Goal: Information Seeking & Learning: Learn about a topic

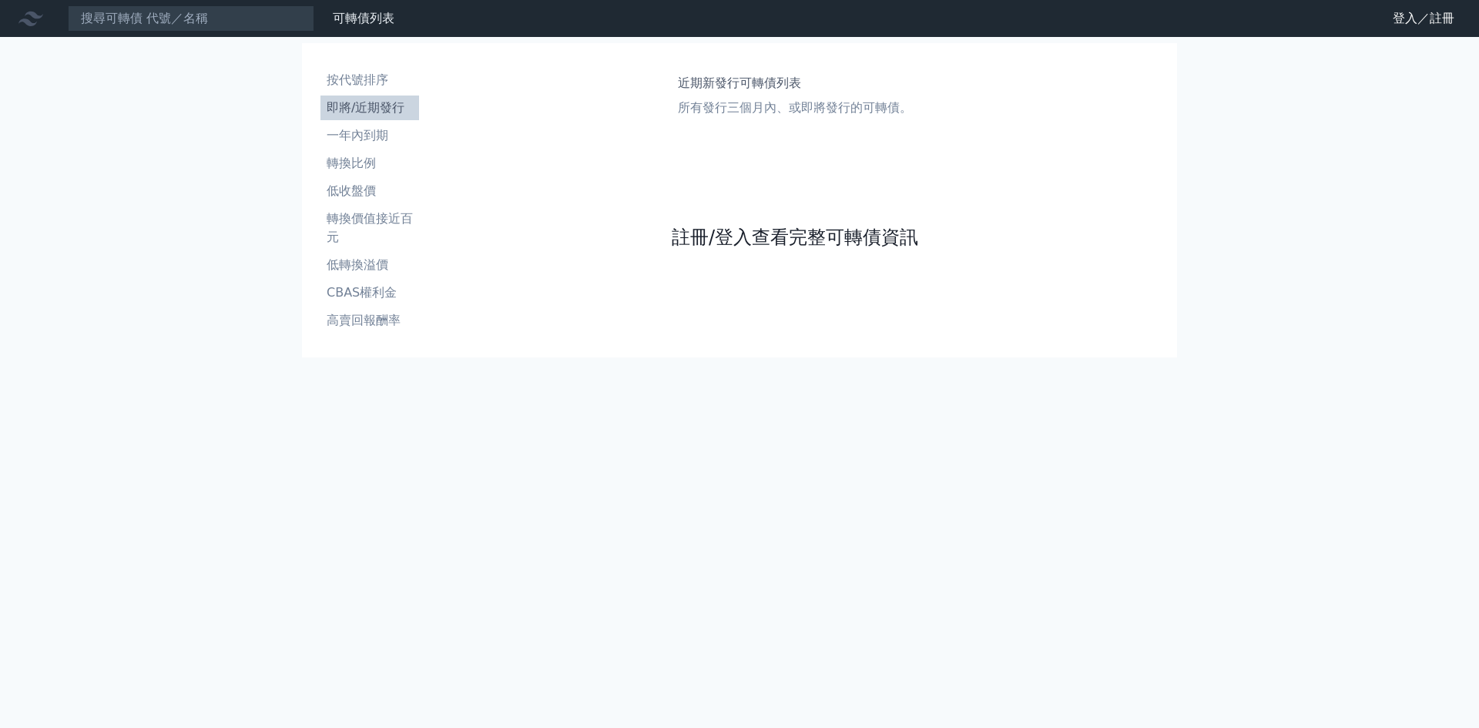
click at [747, 237] on link "註冊/登入查看完整可轉債資訊" at bounding box center [795, 237] width 247 height 25
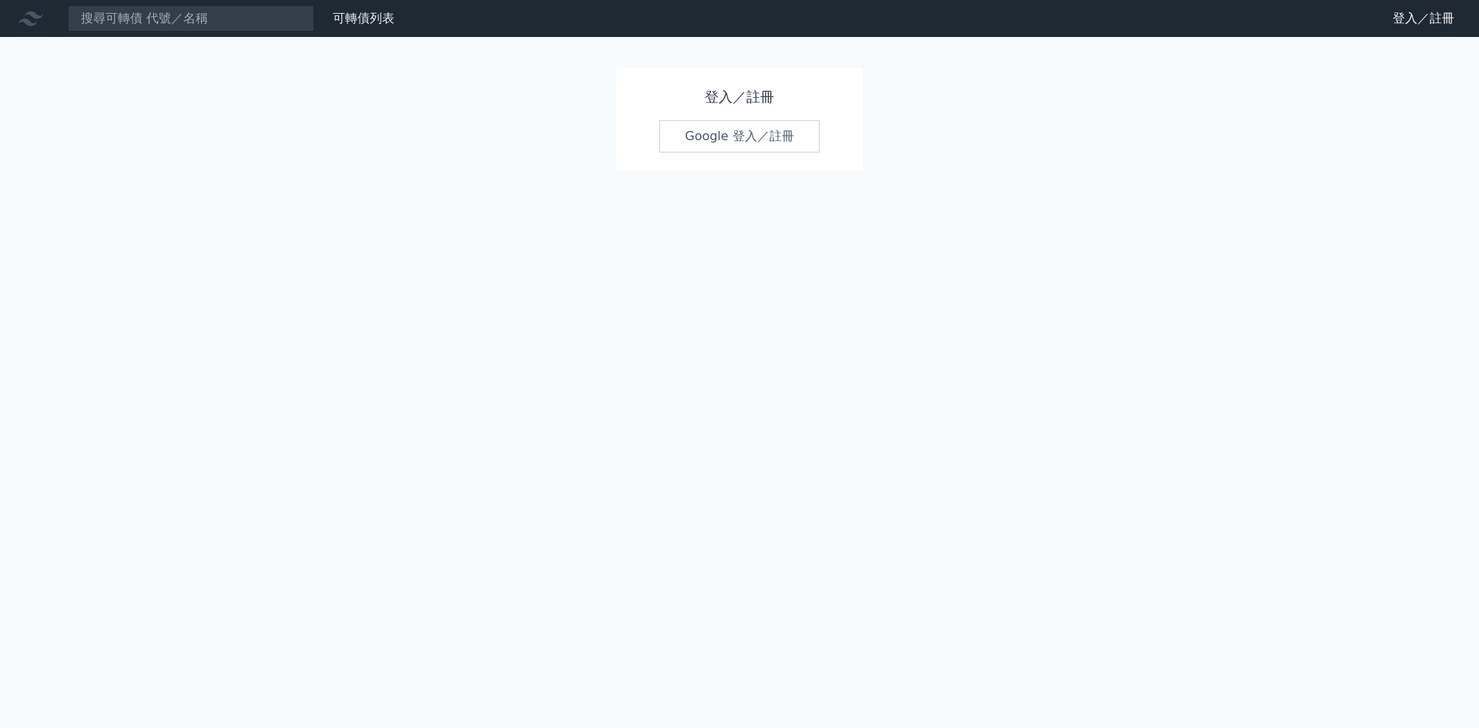
click at [719, 137] on link "Google 登入／註冊" at bounding box center [740, 136] width 160 height 32
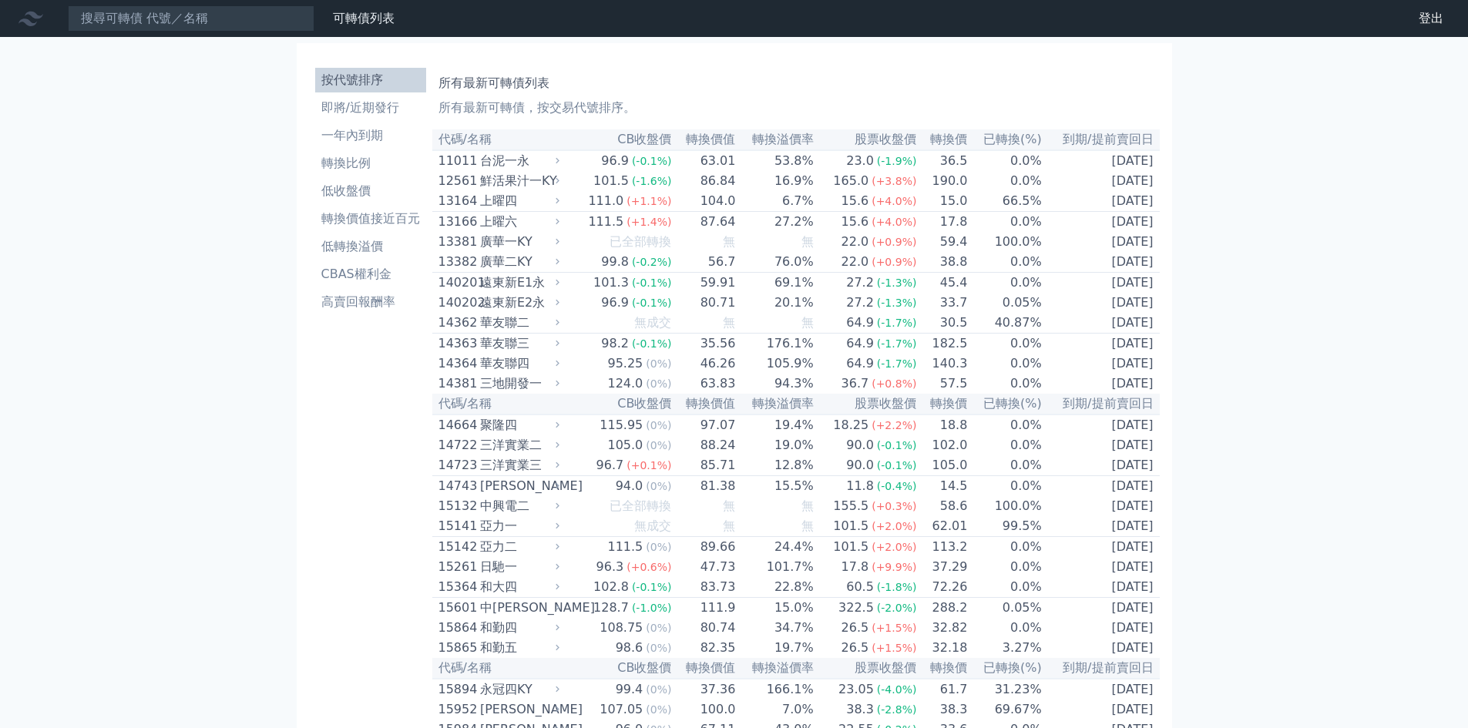
click at [367, 70] on link "按代號排序" at bounding box center [370, 80] width 111 height 25
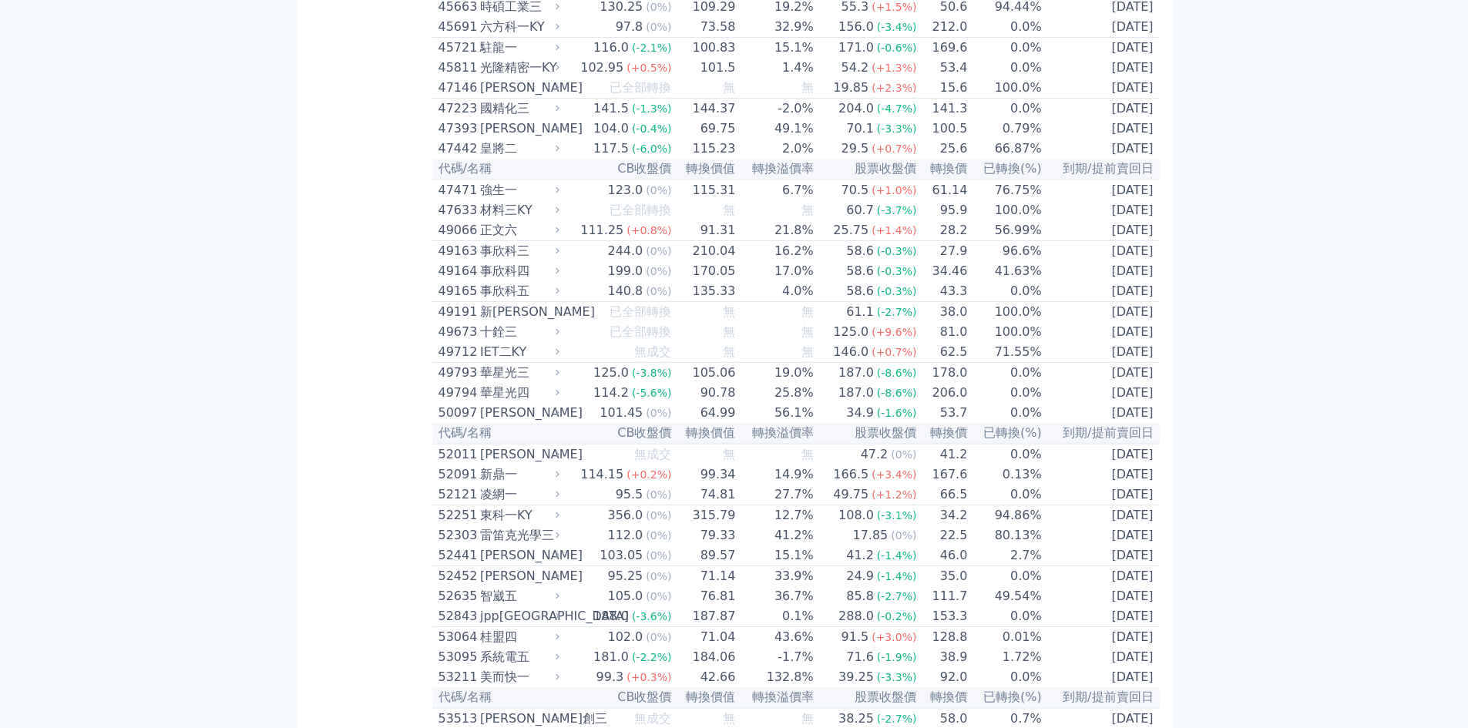
scroll to position [4509, 0]
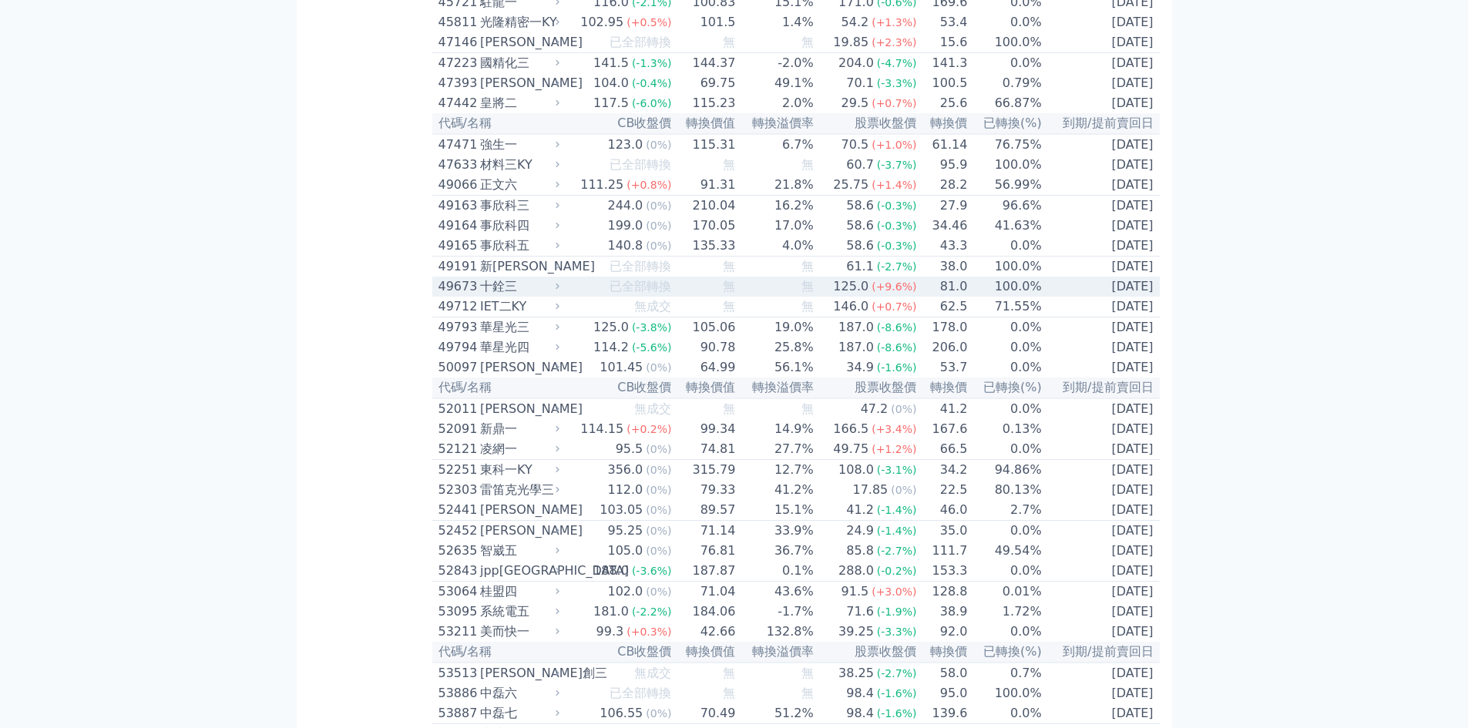
click at [448, 296] on div "49673" at bounding box center [457, 286] width 38 height 18
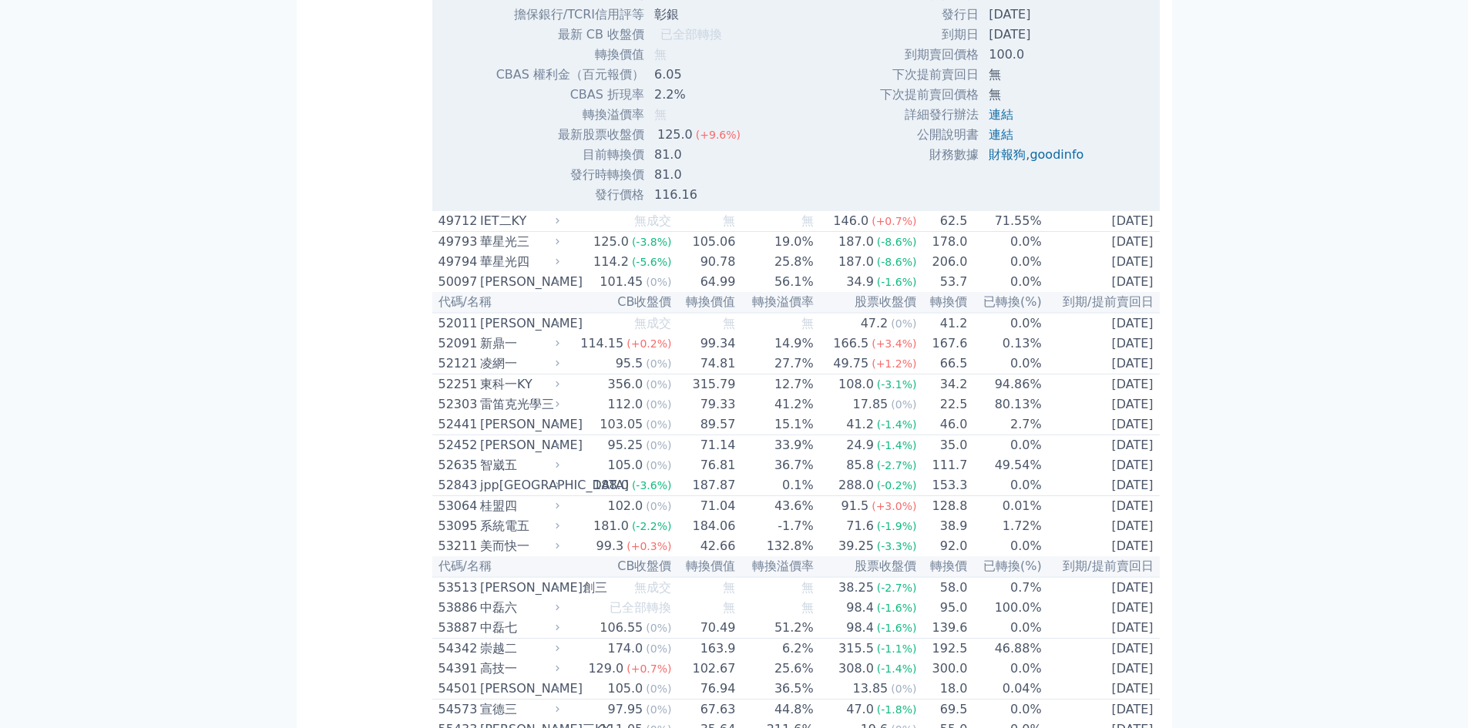
scroll to position [5126, 0]
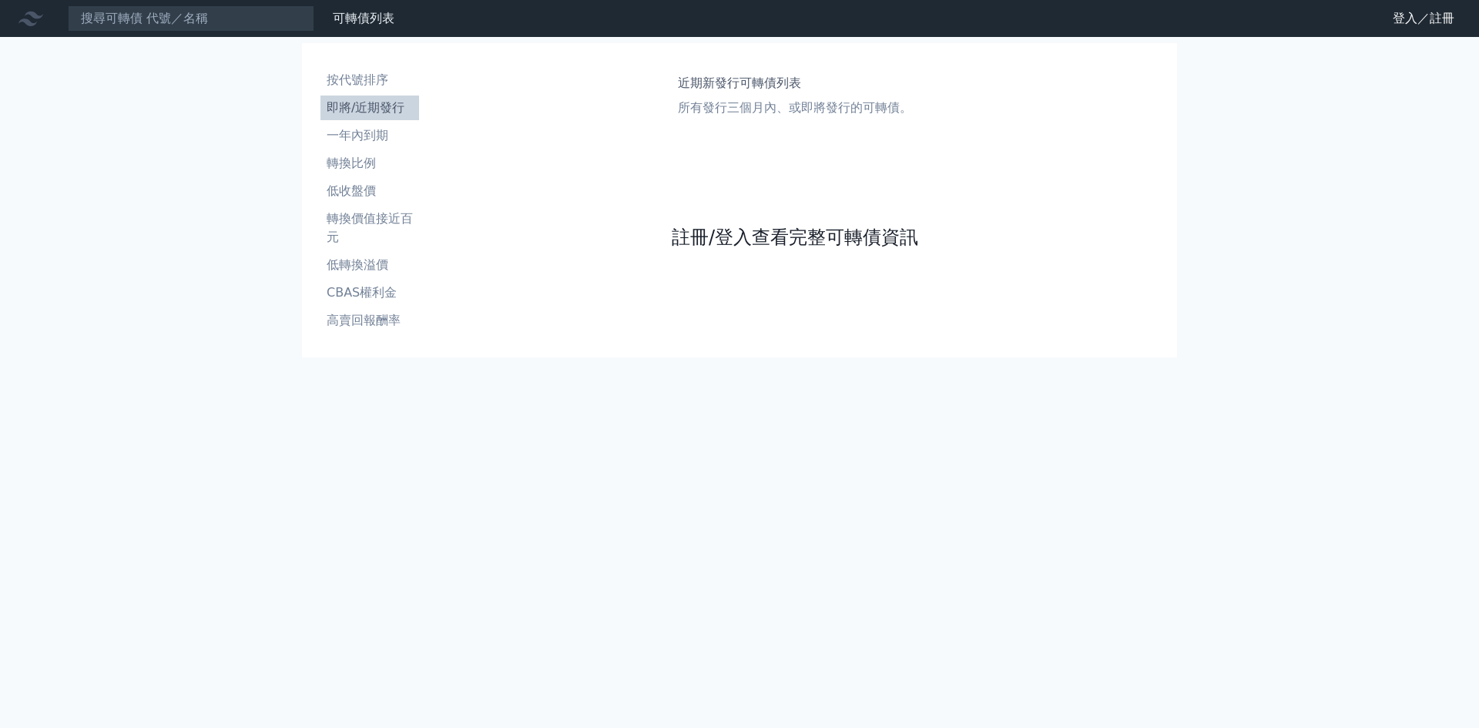
click at [804, 242] on link "註冊/登入查看完整可轉債資訊" at bounding box center [795, 237] width 247 height 25
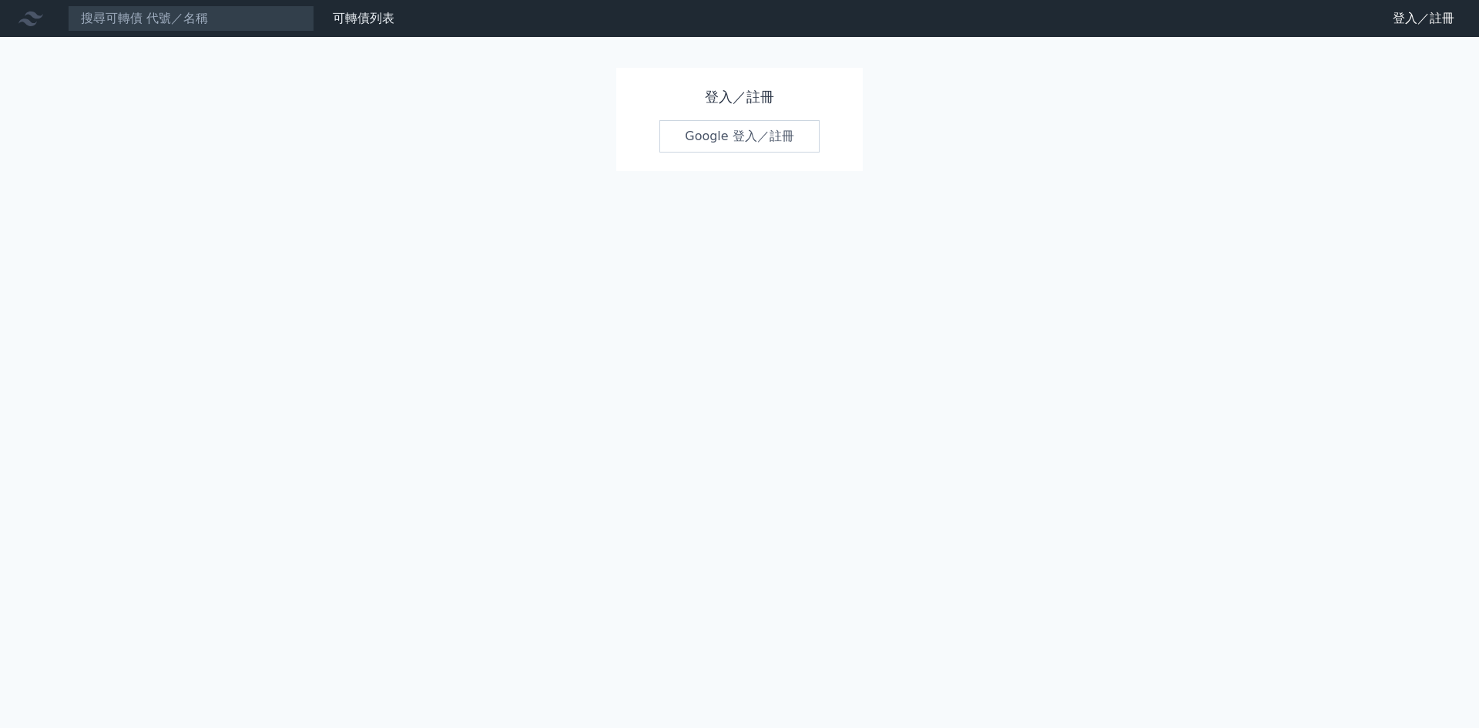
click at [737, 136] on link "Google 登入／註冊" at bounding box center [740, 136] width 160 height 32
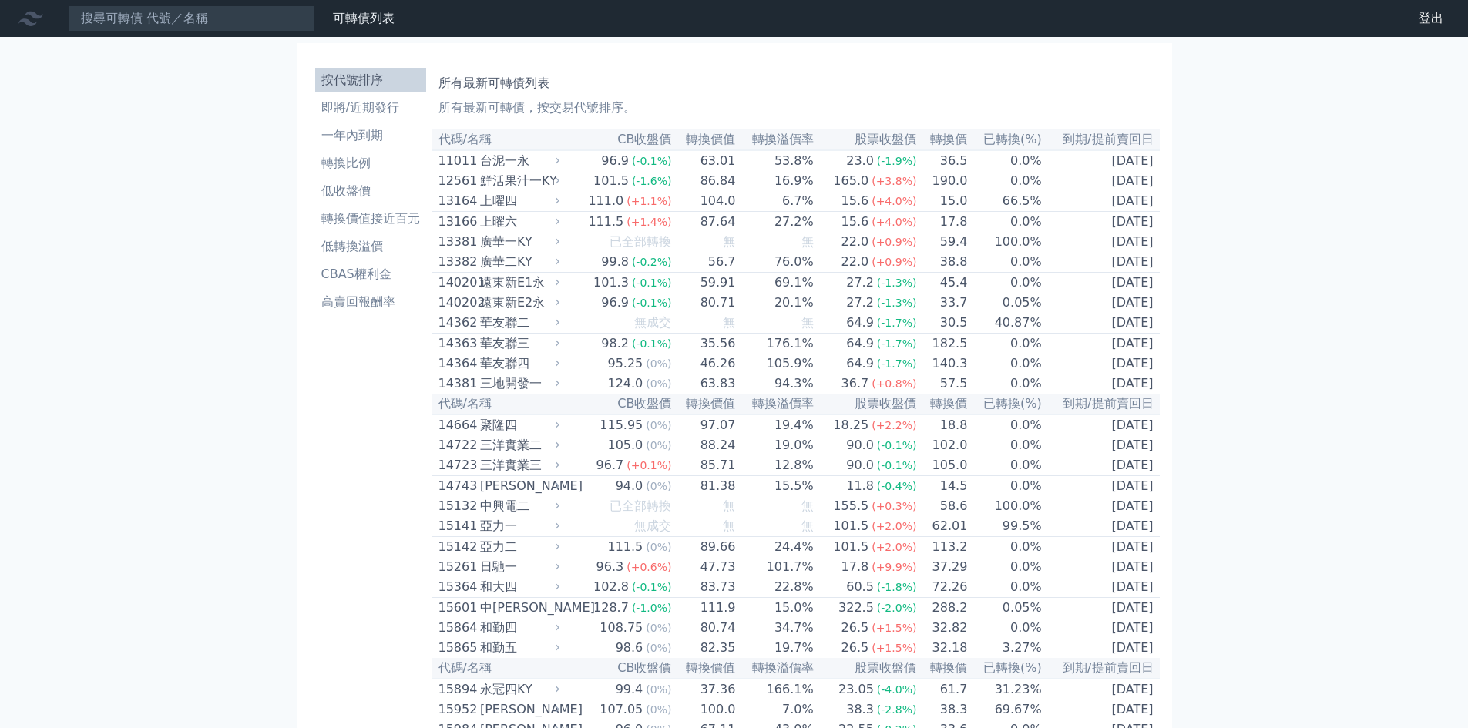
click at [349, 71] on li "按代號排序" at bounding box center [370, 80] width 111 height 18
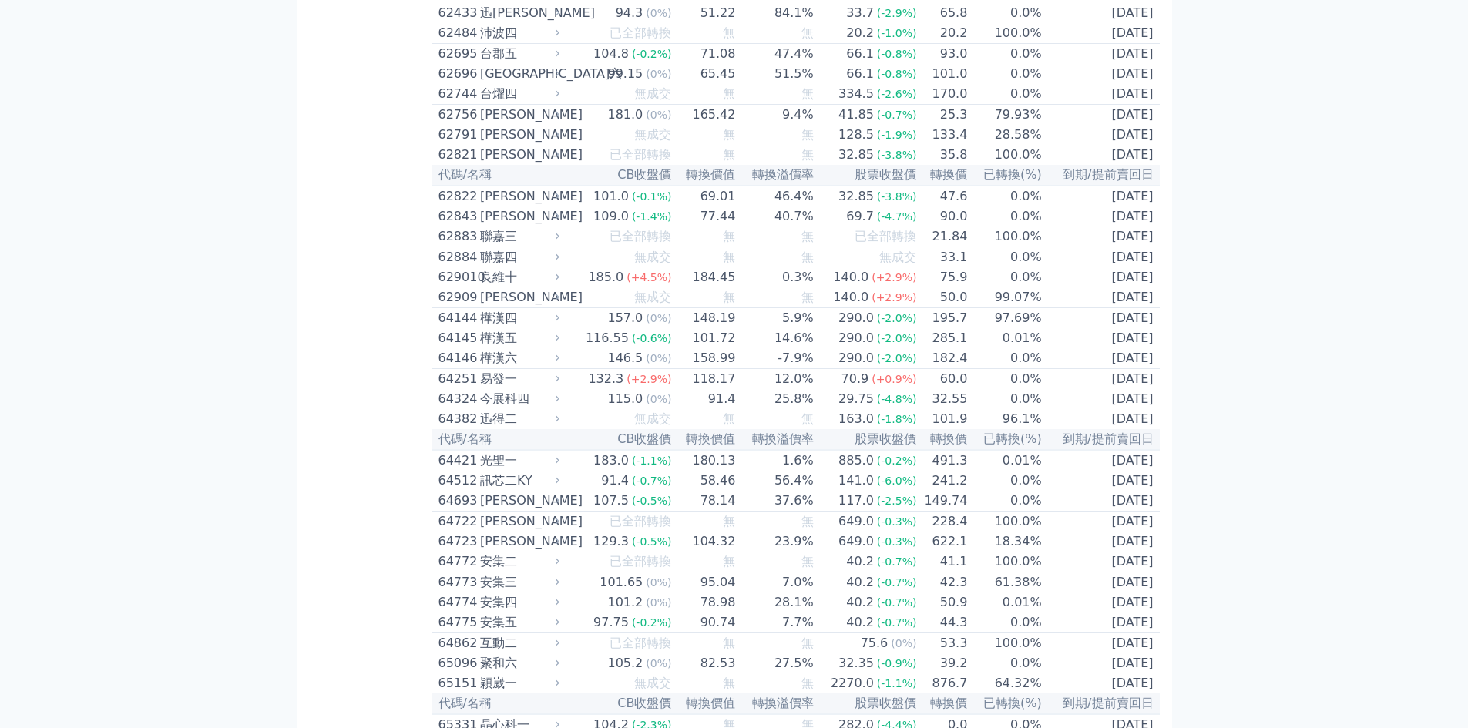
scroll to position [6646, 0]
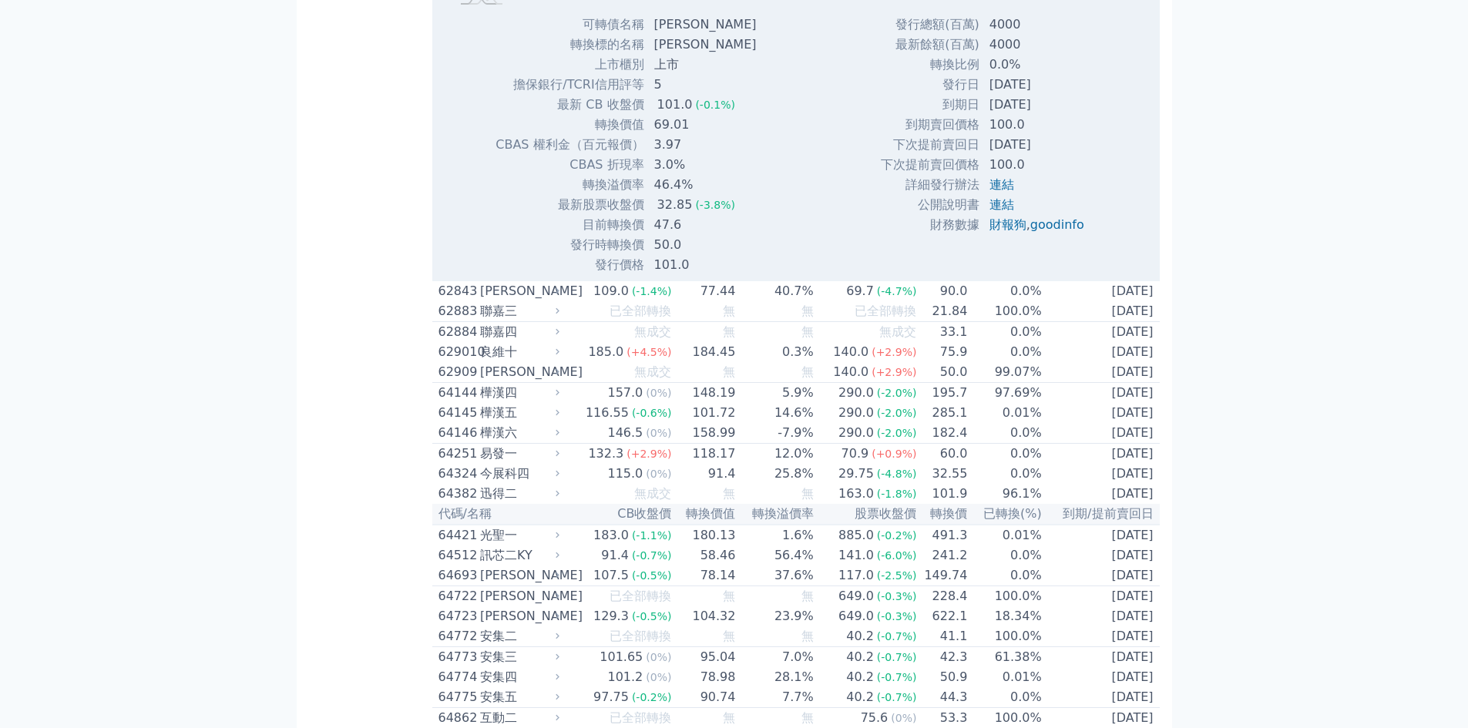
scroll to position [6440, 0]
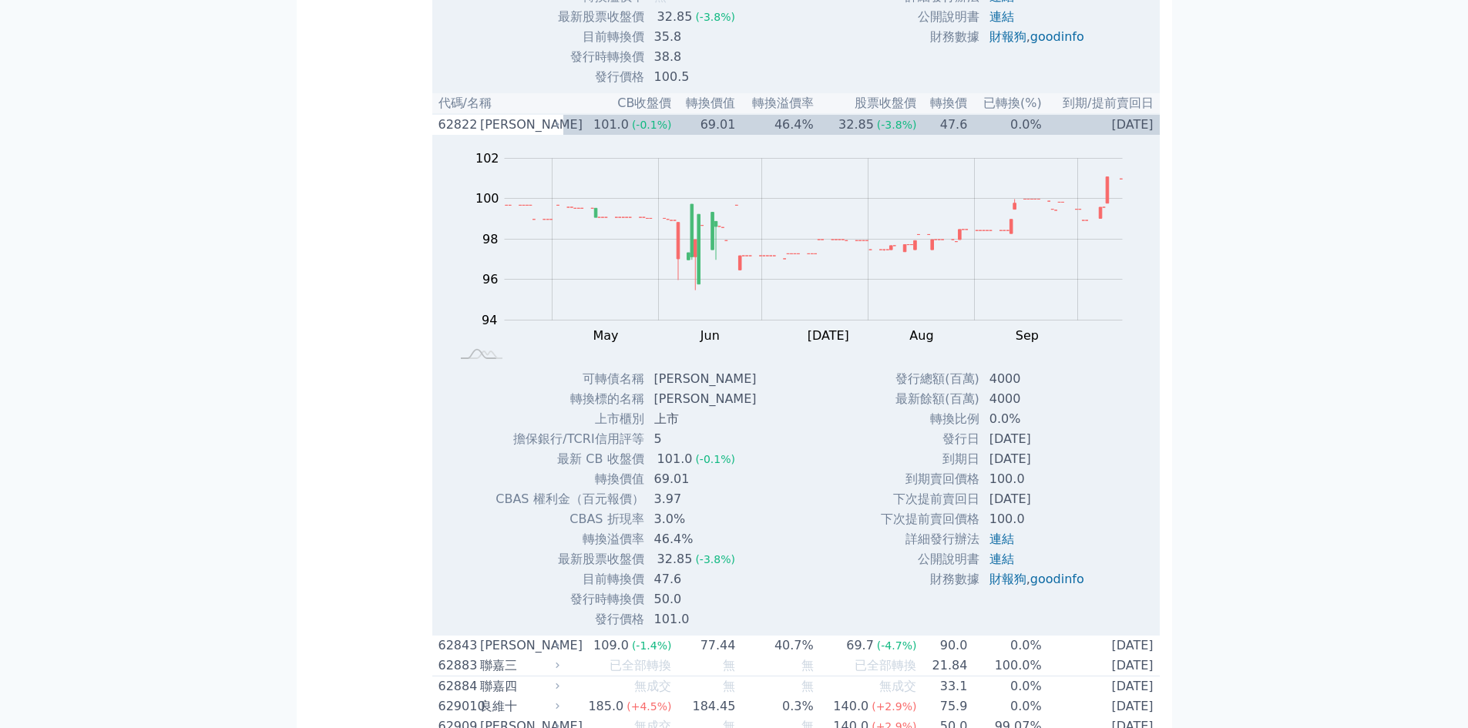
scroll to position [6646, 0]
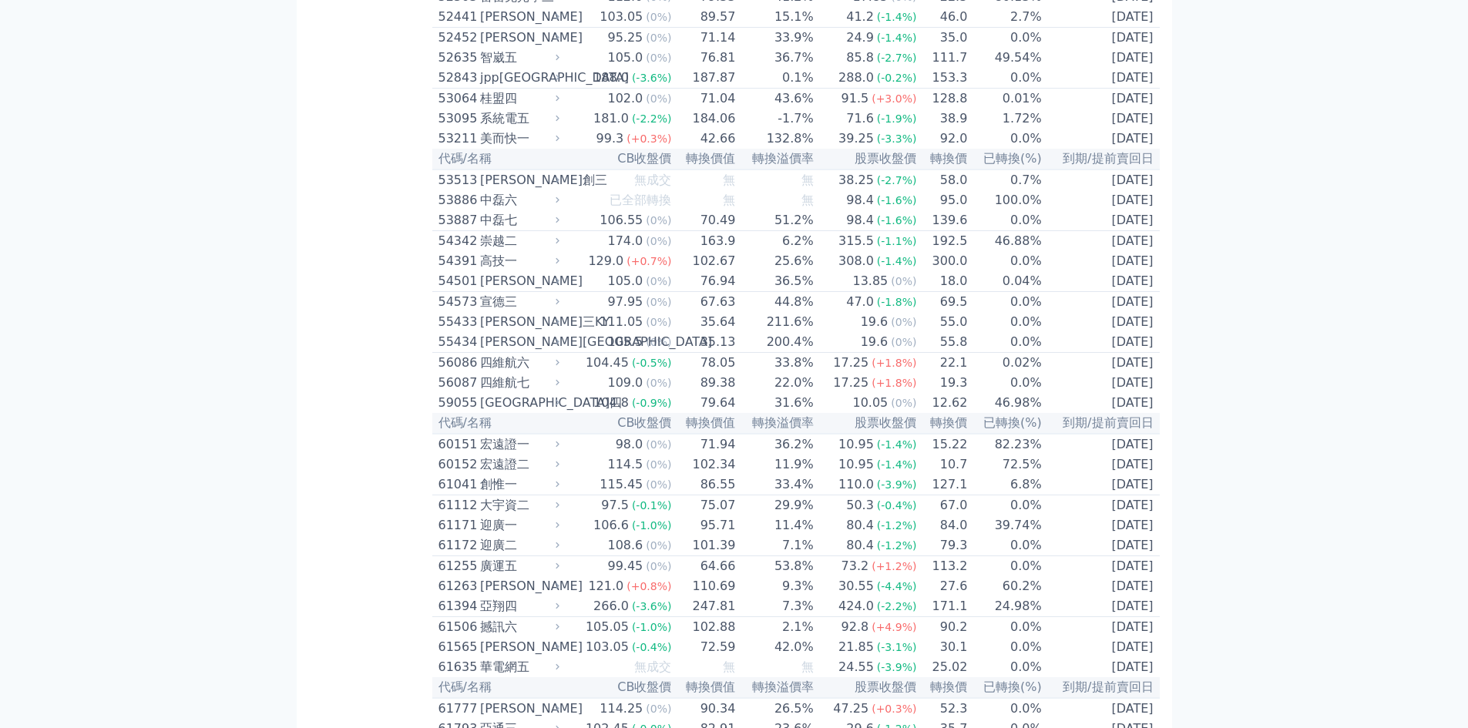
scroll to position [5824, 0]
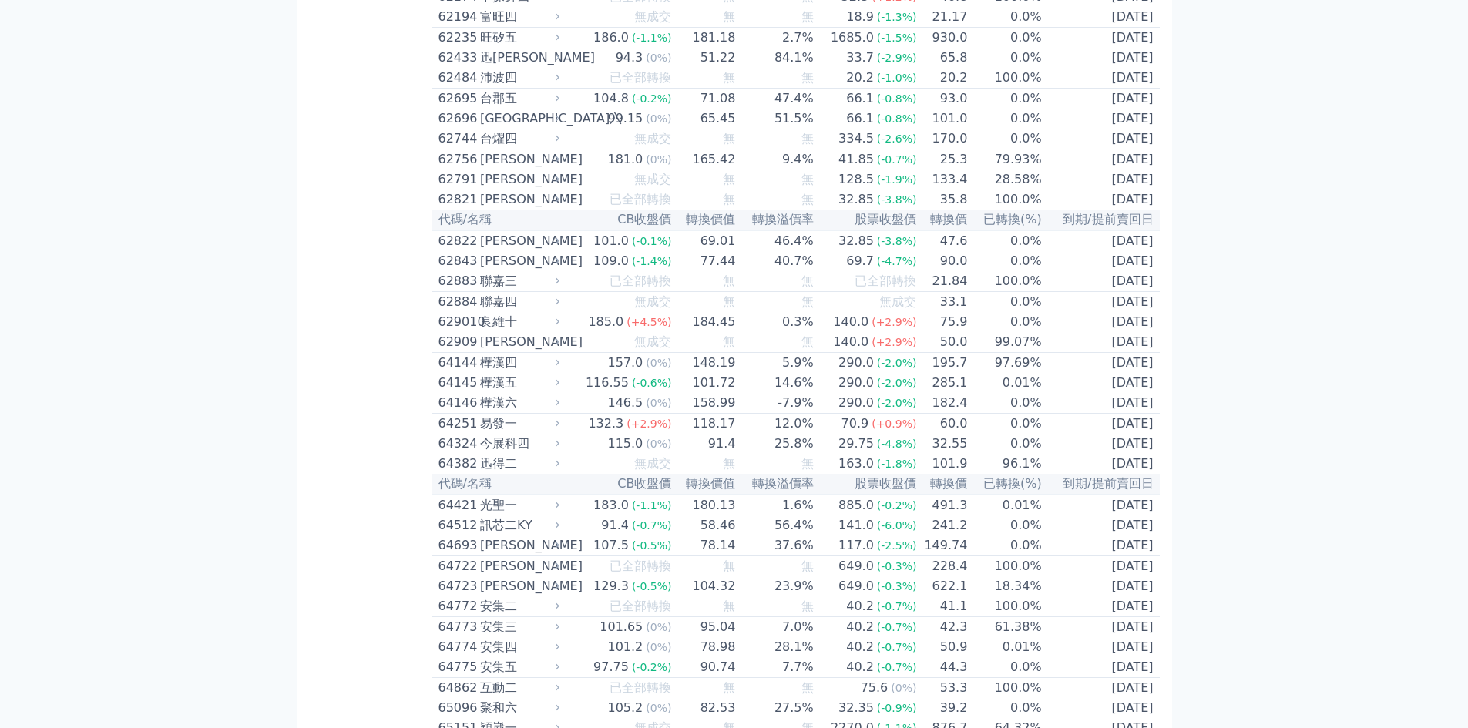
scroll to position [6030, 0]
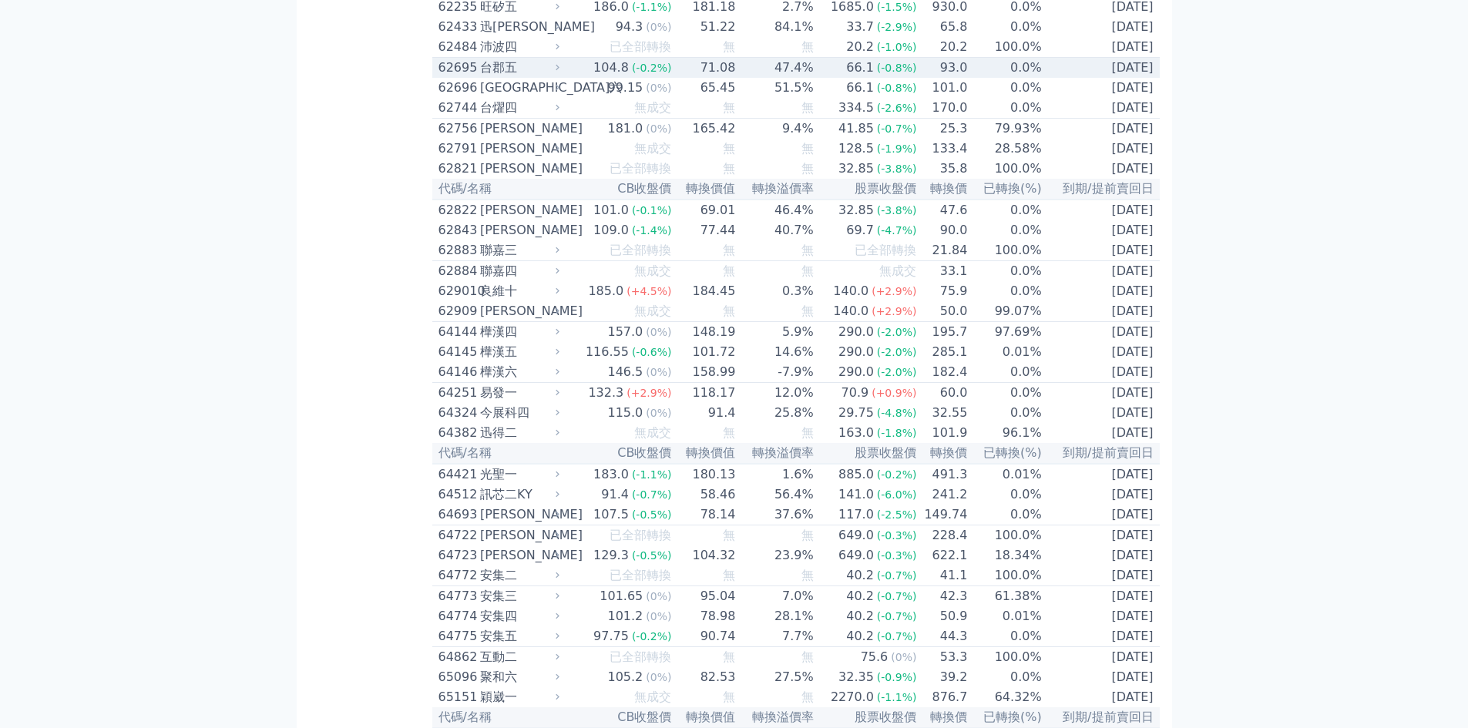
click at [455, 77] on div "62695" at bounding box center [457, 68] width 38 height 18
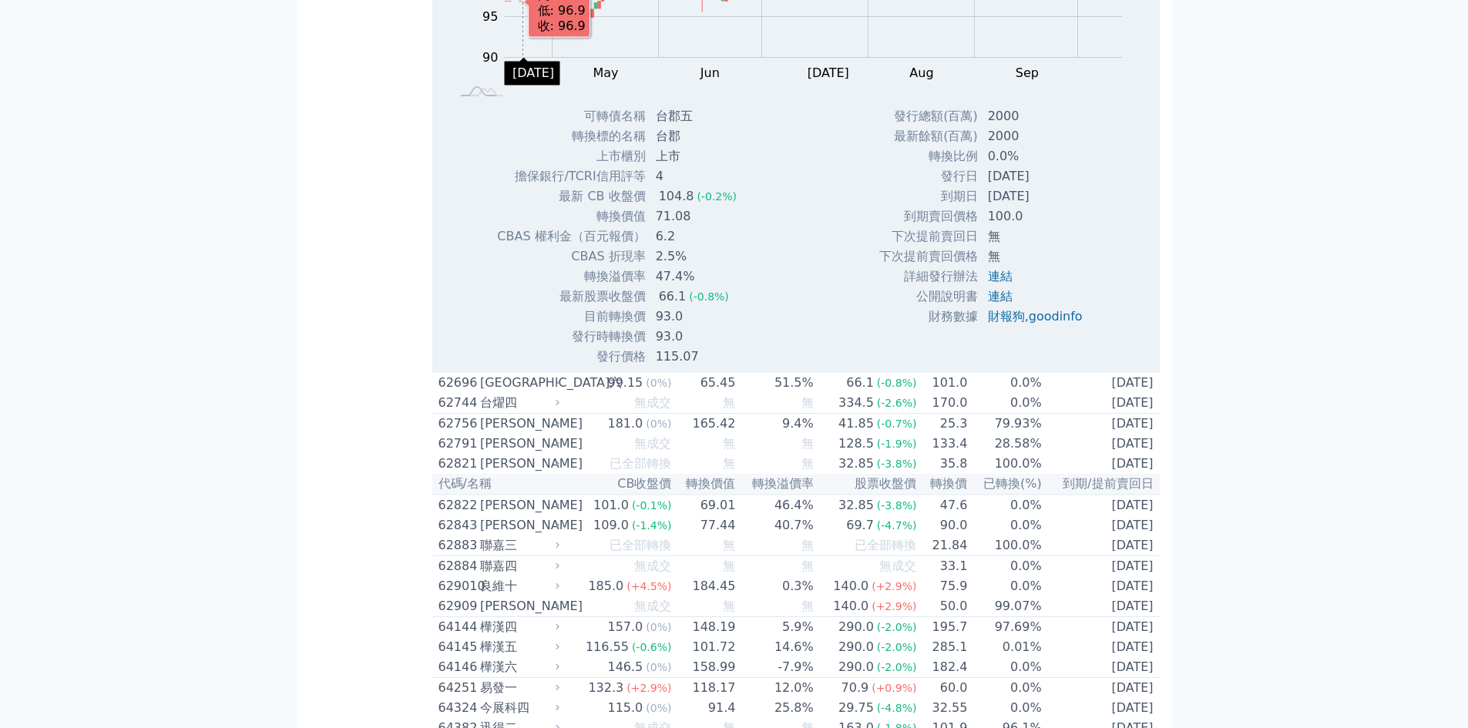
scroll to position [6440, 0]
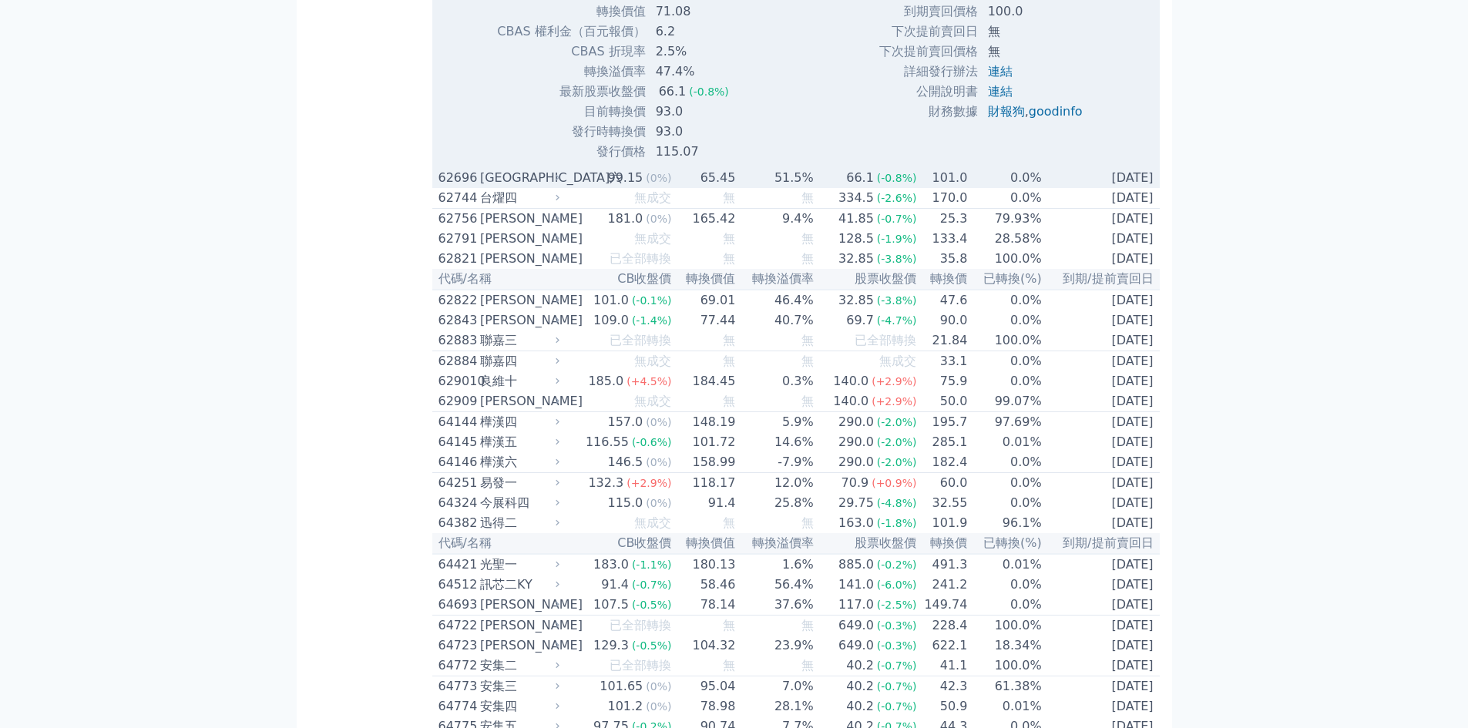
click at [502, 187] on div "台郡六" at bounding box center [518, 178] width 76 height 18
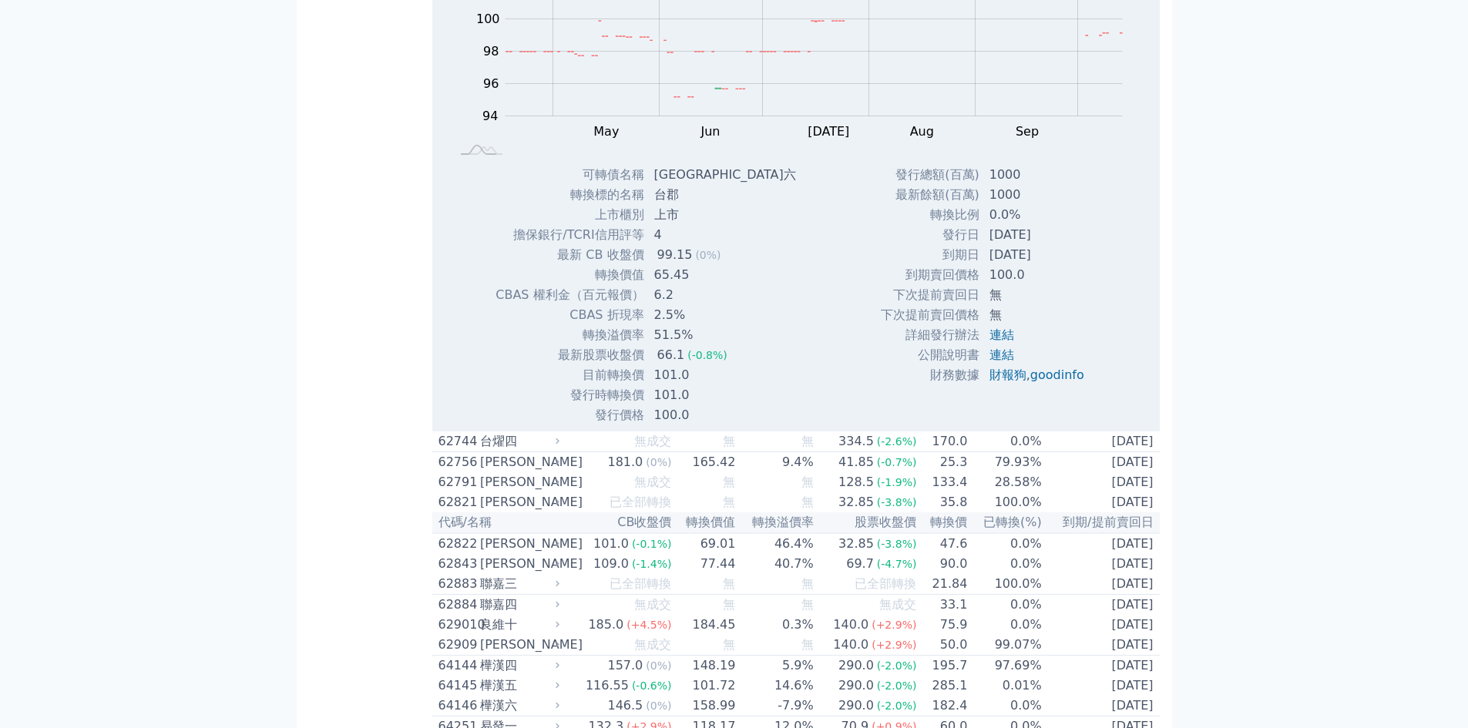
scroll to position [6852, 0]
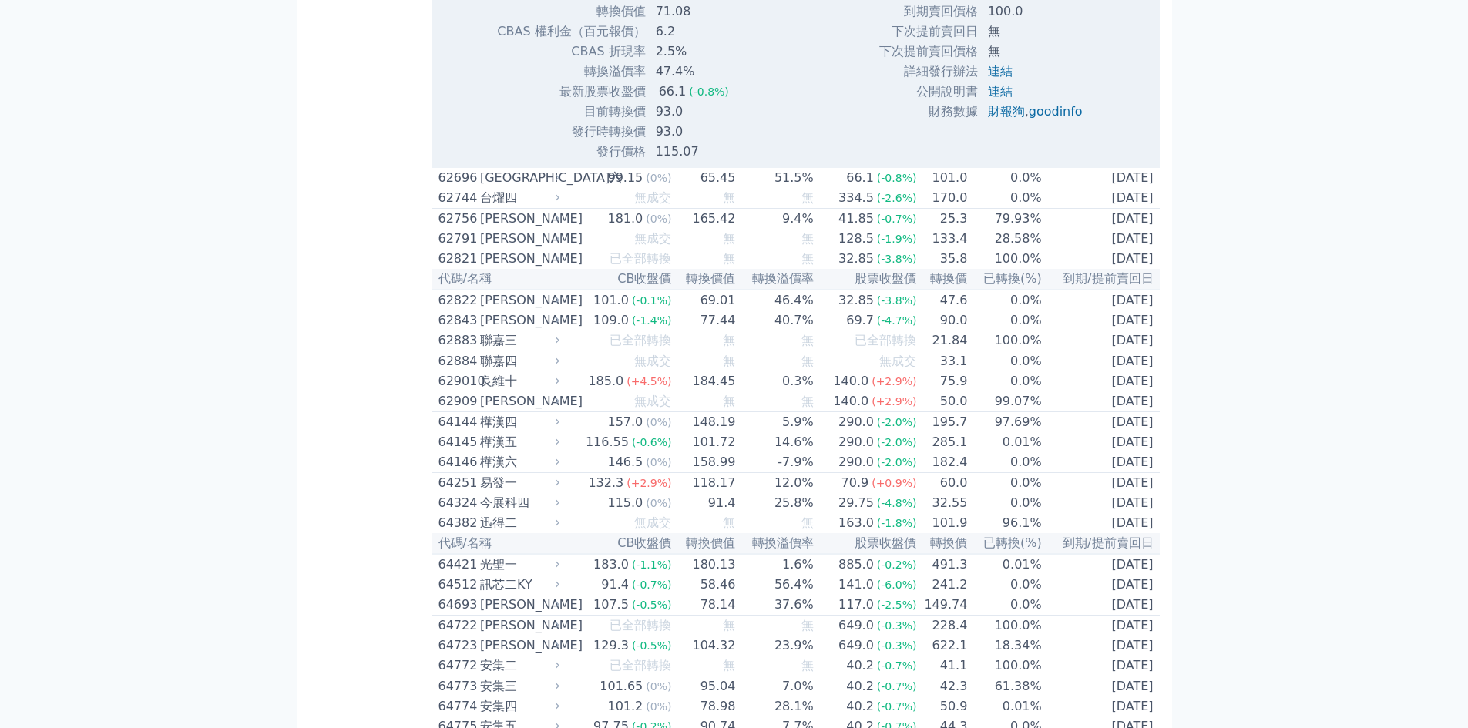
scroll to position [6235, 0]
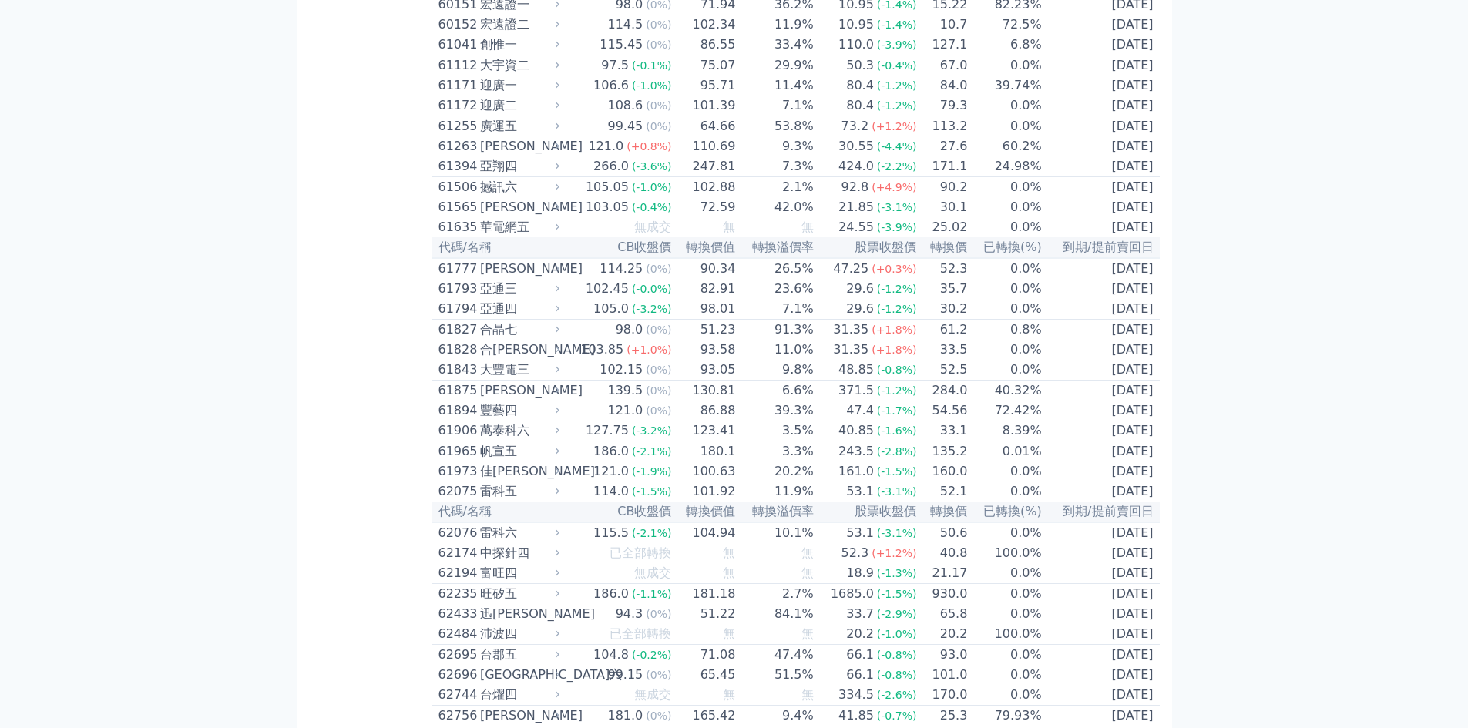
scroll to position [5413, 0]
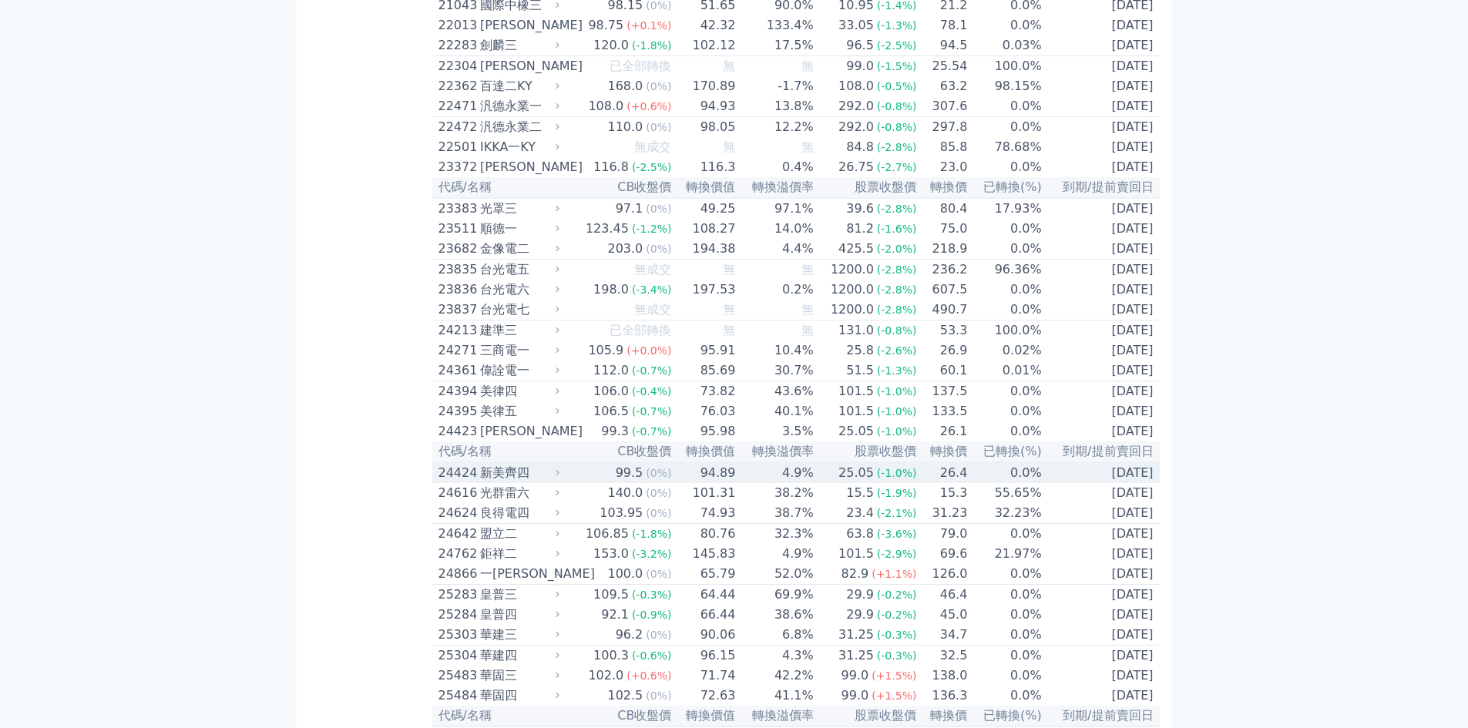
scroll to position [892, 0]
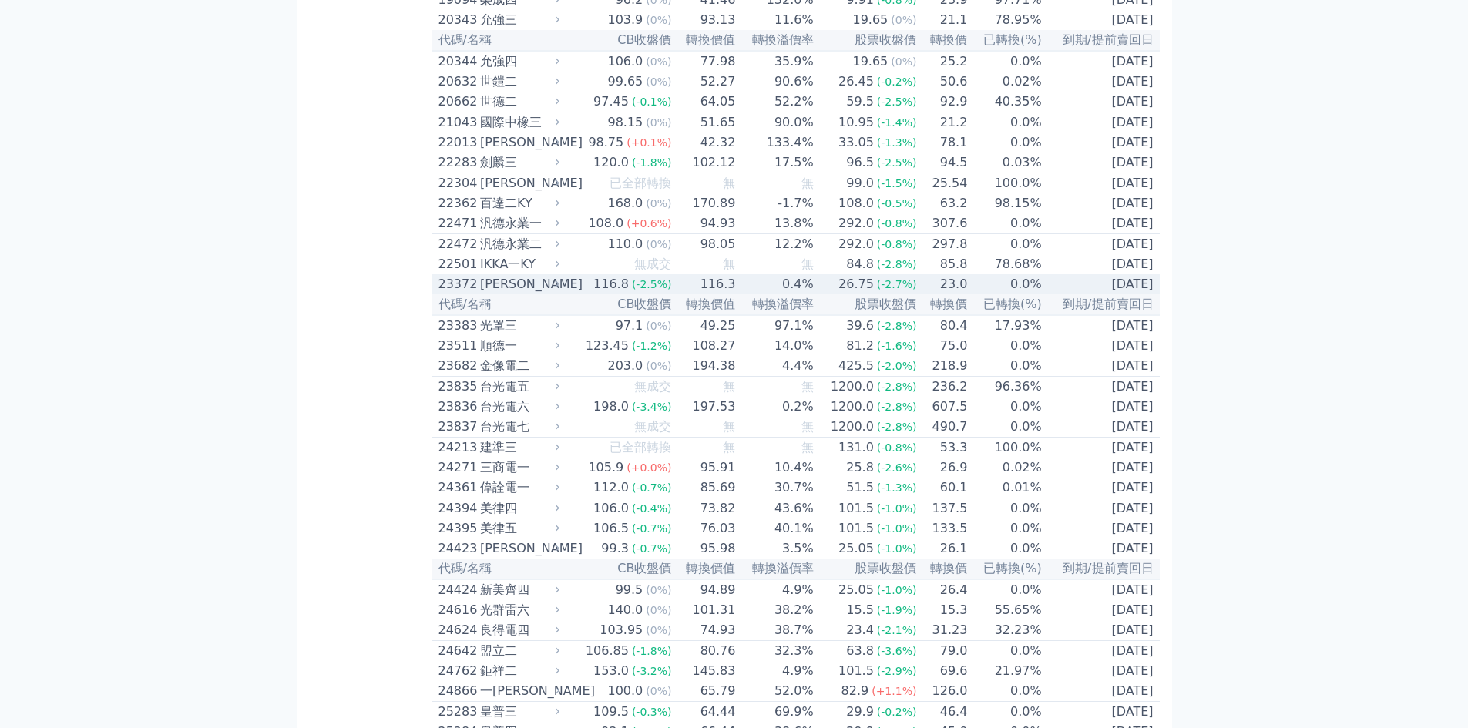
click at [462, 294] on div "23372" at bounding box center [457, 284] width 38 height 18
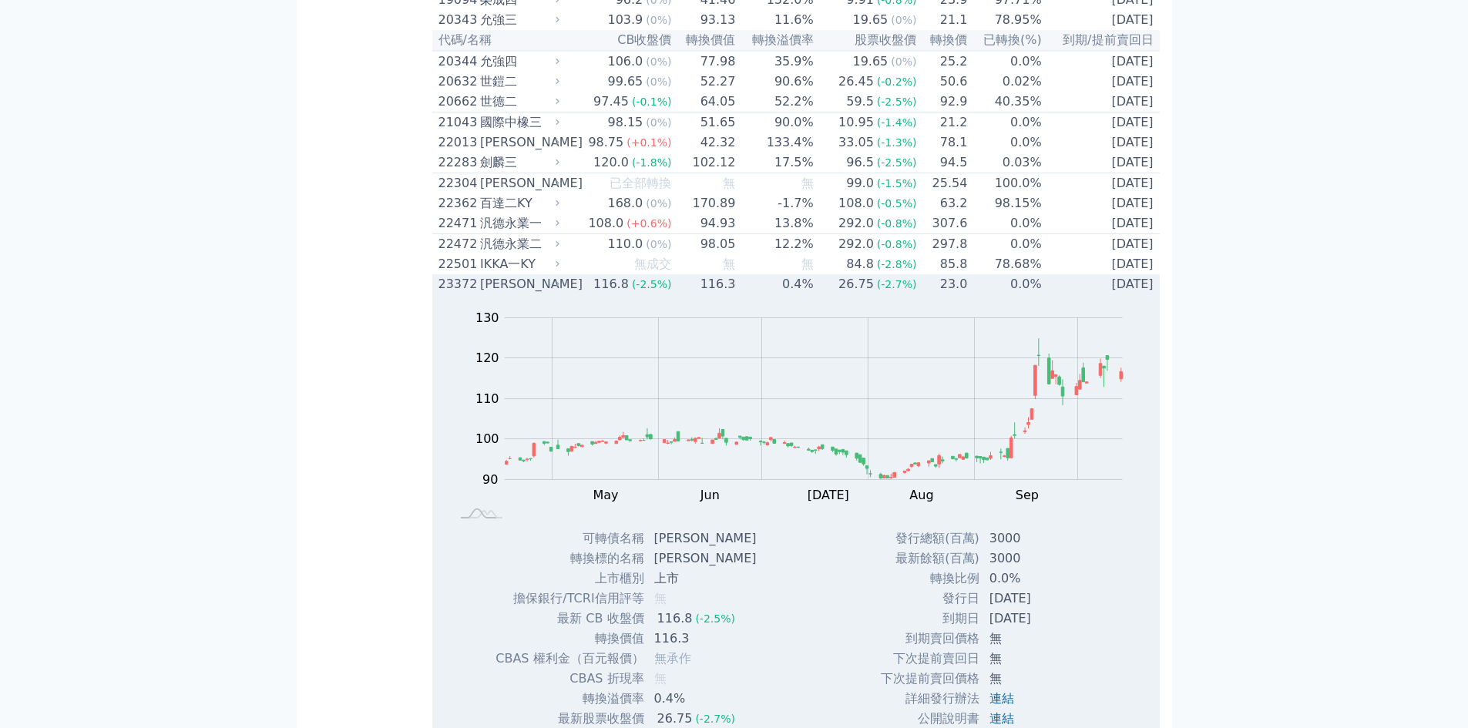
click at [453, 294] on div "23372" at bounding box center [457, 284] width 38 height 18
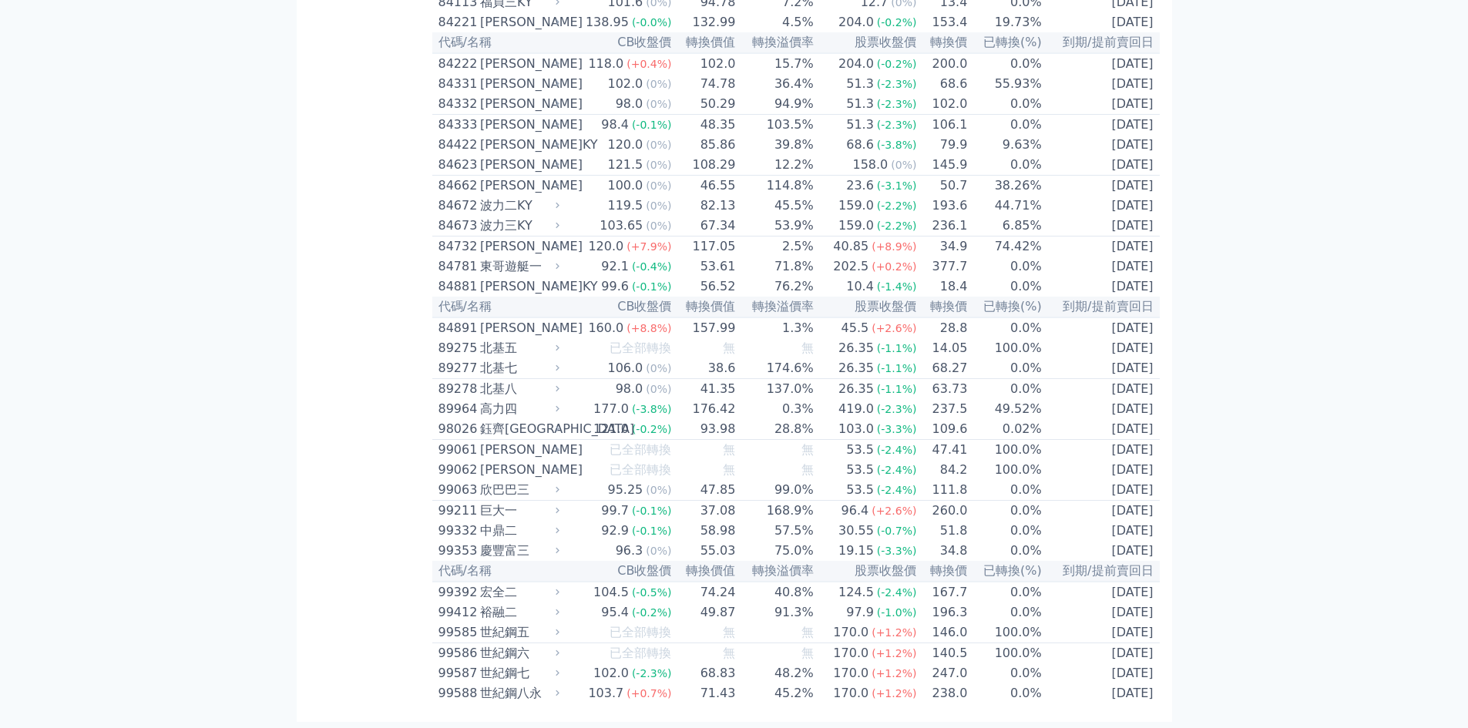
scroll to position [8701, 0]
click at [459, 338] on div "84891" at bounding box center [457, 328] width 38 height 18
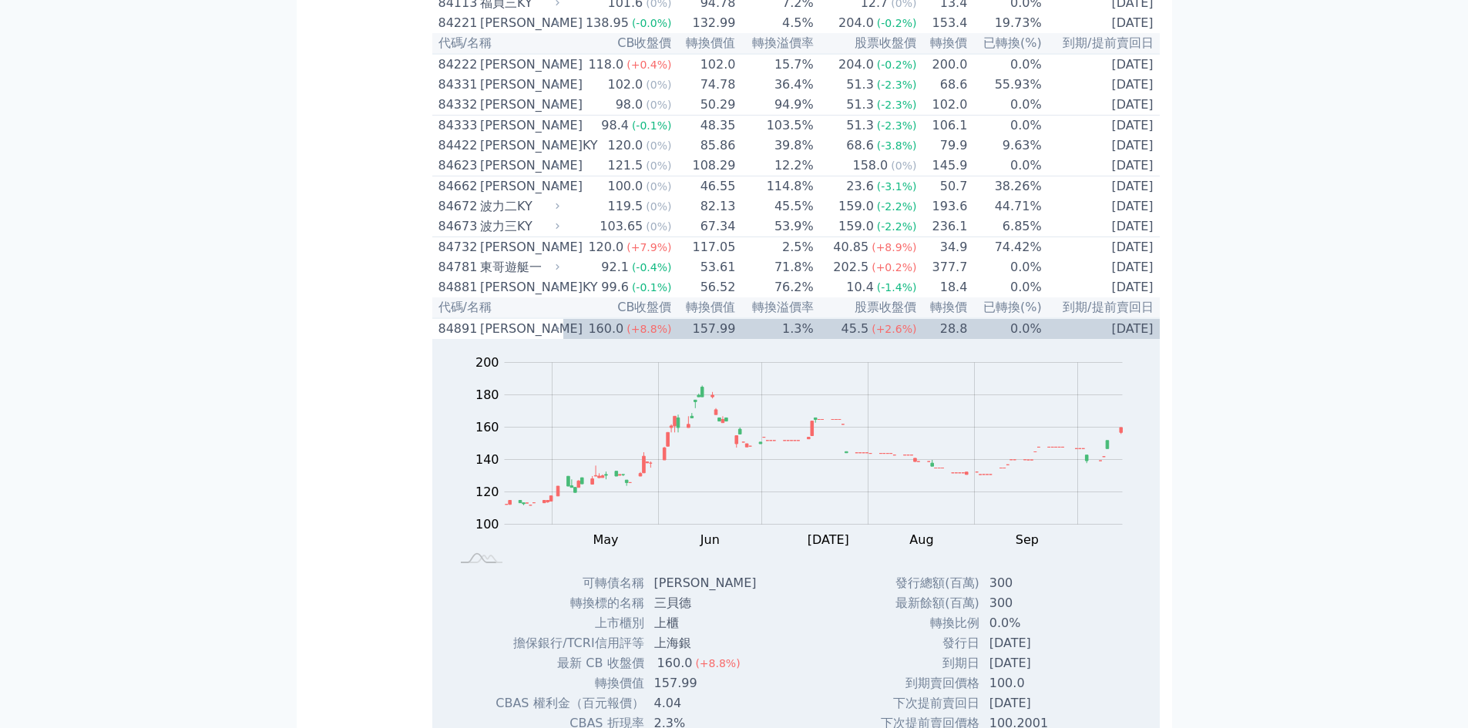
scroll to position [8906, 0]
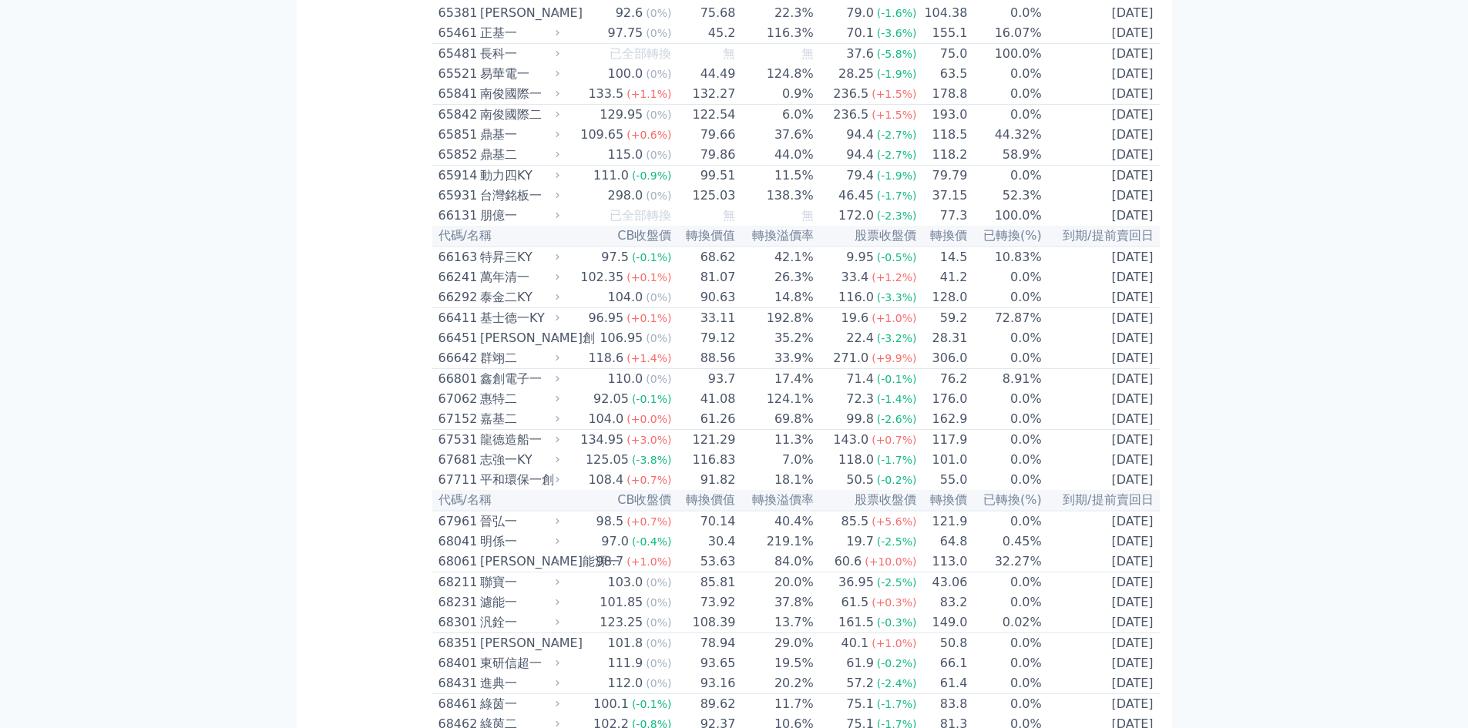
scroll to position [6646, 0]
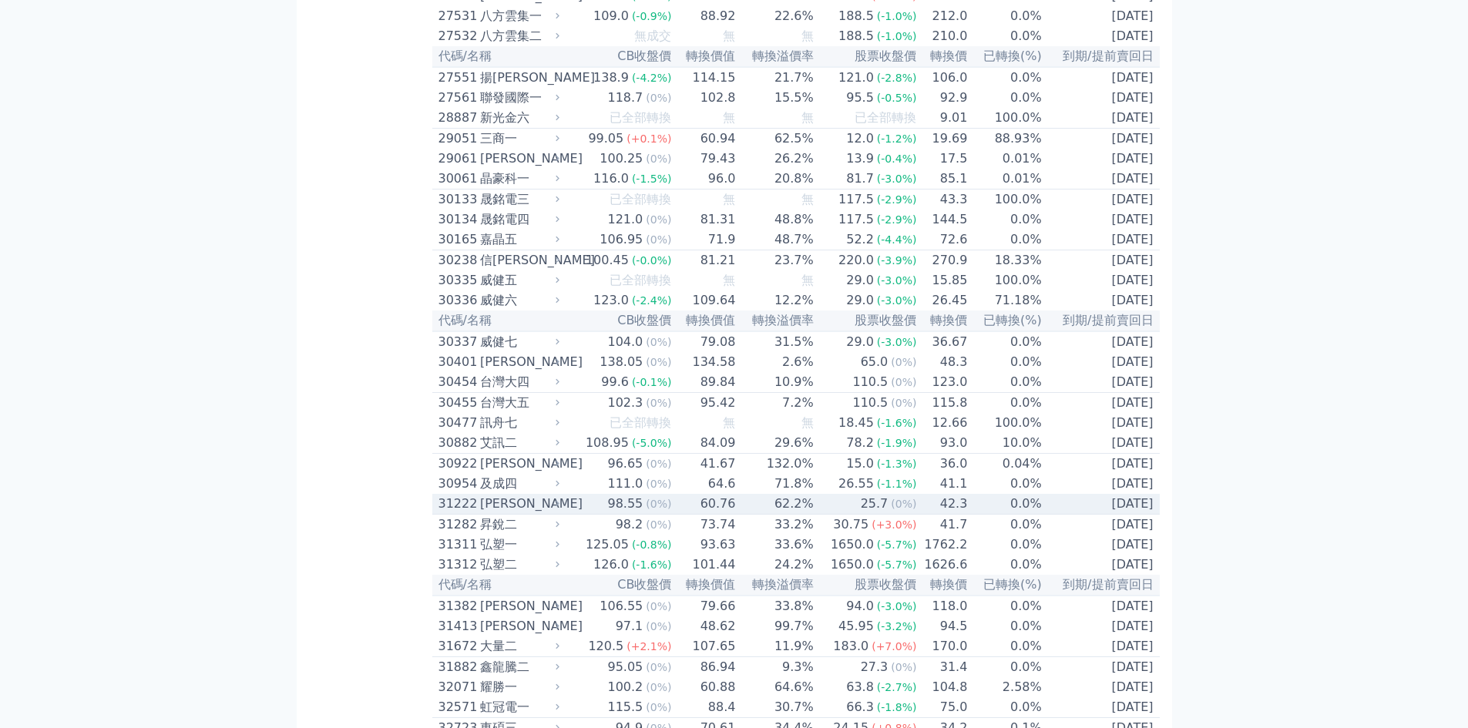
scroll to position [1920, 0]
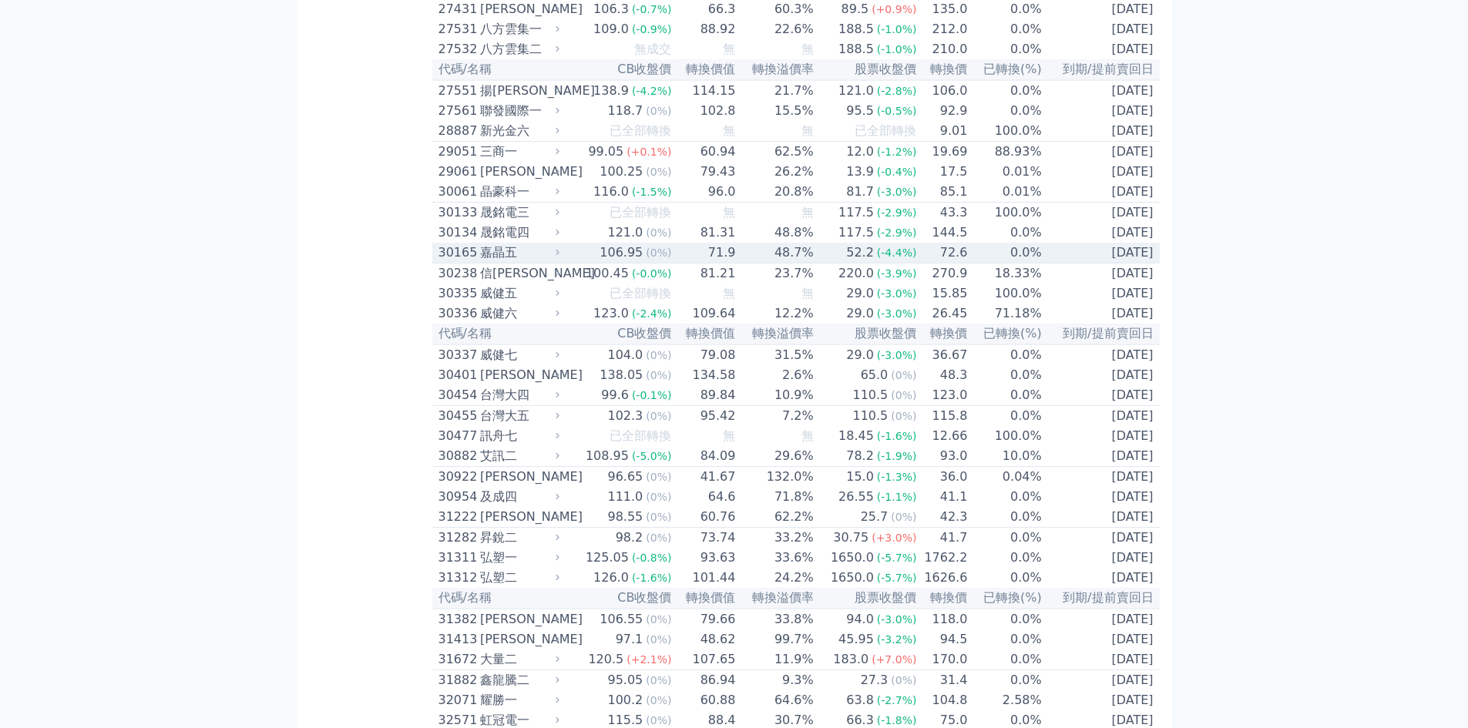
click at [495, 262] on div "嘉晶五" at bounding box center [518, 252] width 76 height 18
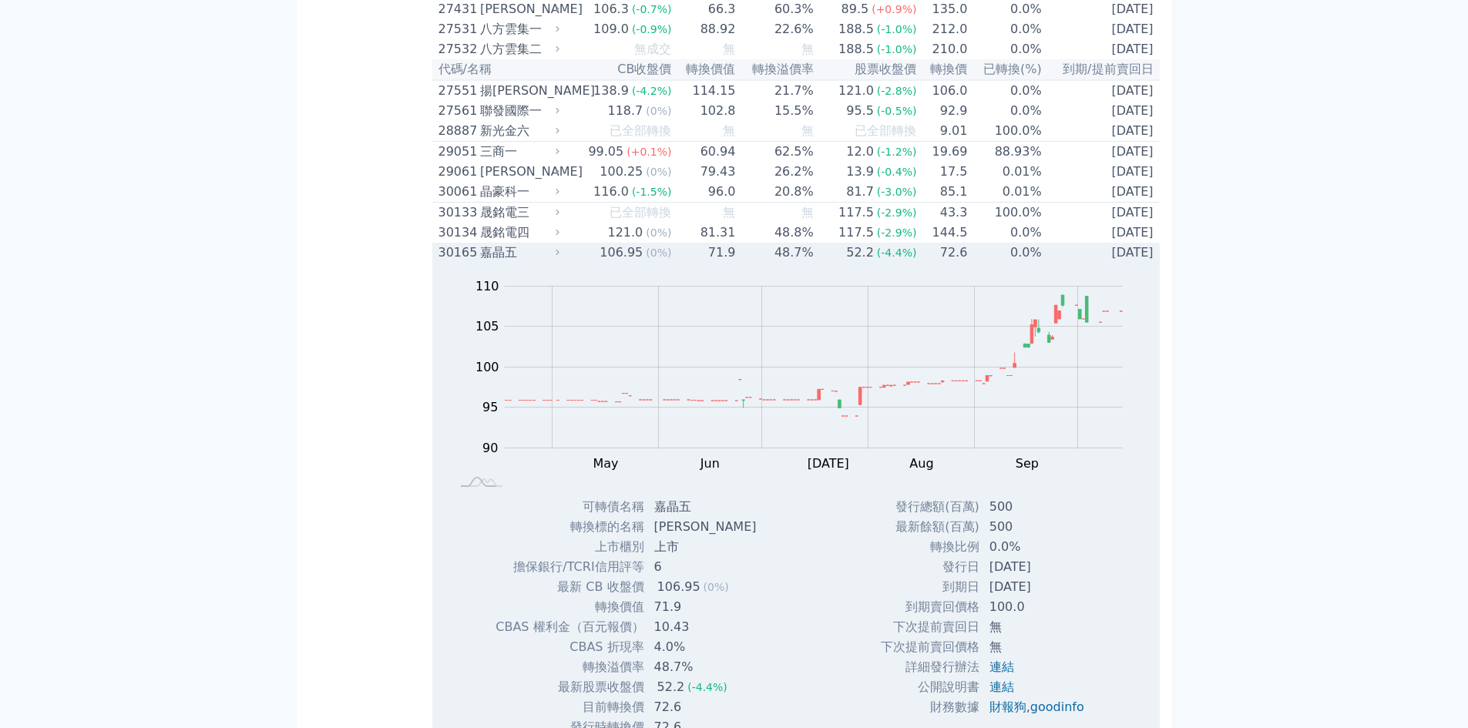
click at [506, 262] on div "嘉晶五" at bounding box center [518, 252] width 76 height 18
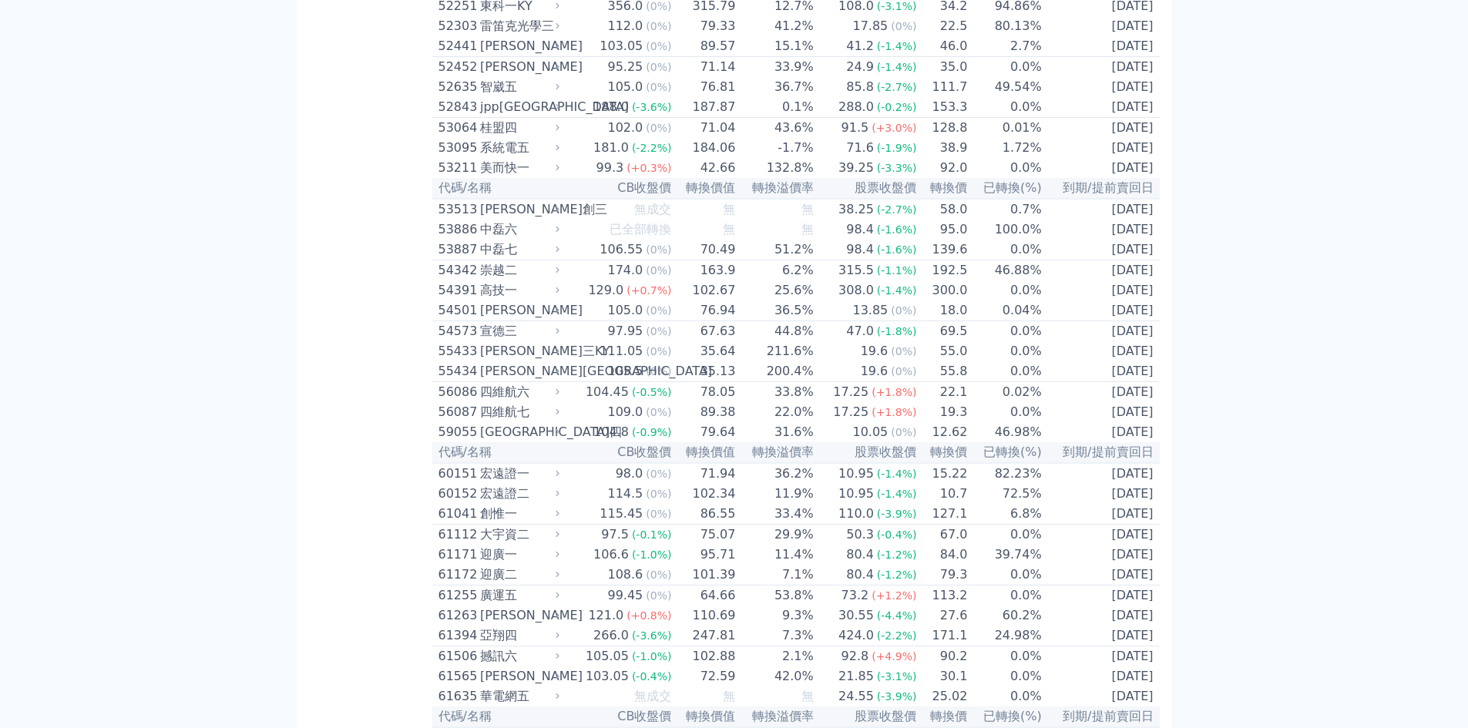
scroll to position [5002, 0]
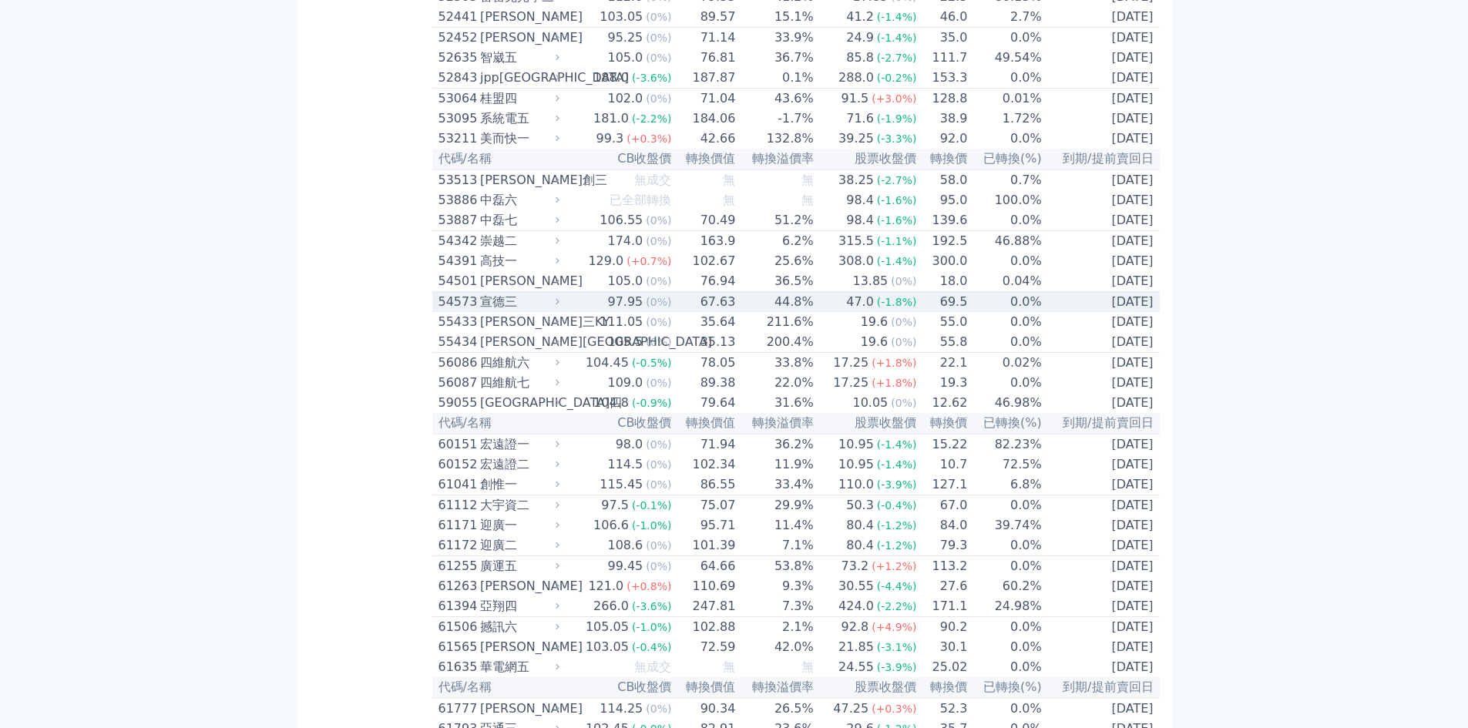
click at [486, 311] on div "宣德三" at bounding box center [518, 302] width 76 height 18
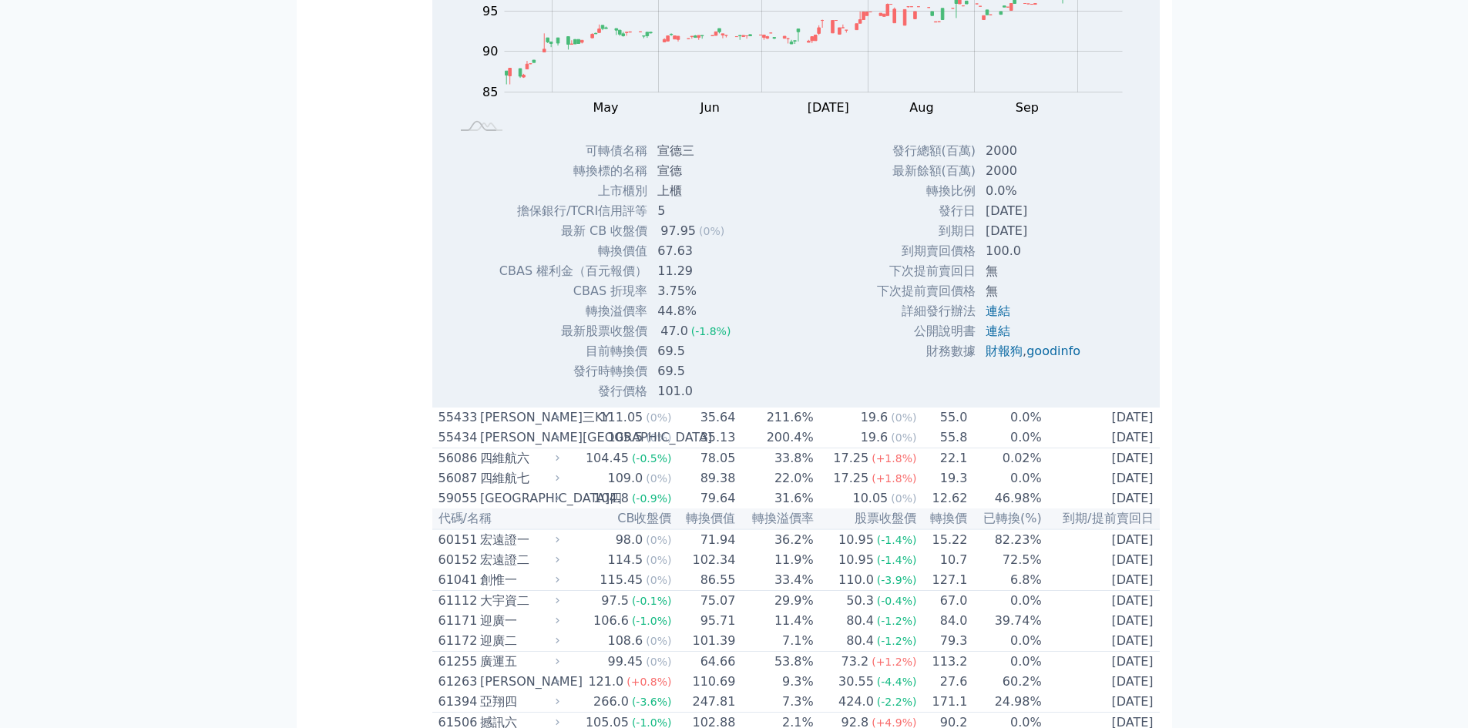
scroll to position [5413, 0]
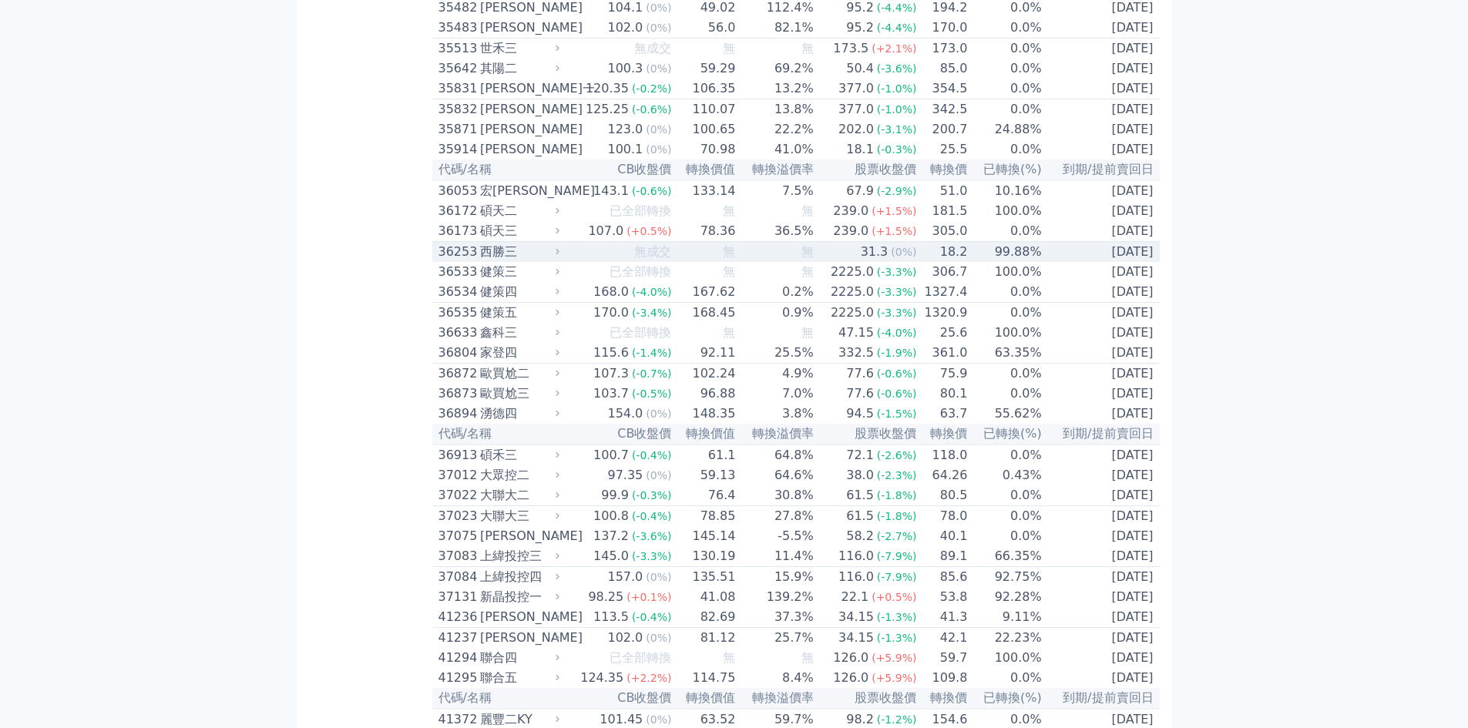
scroll to position [3358, 0]
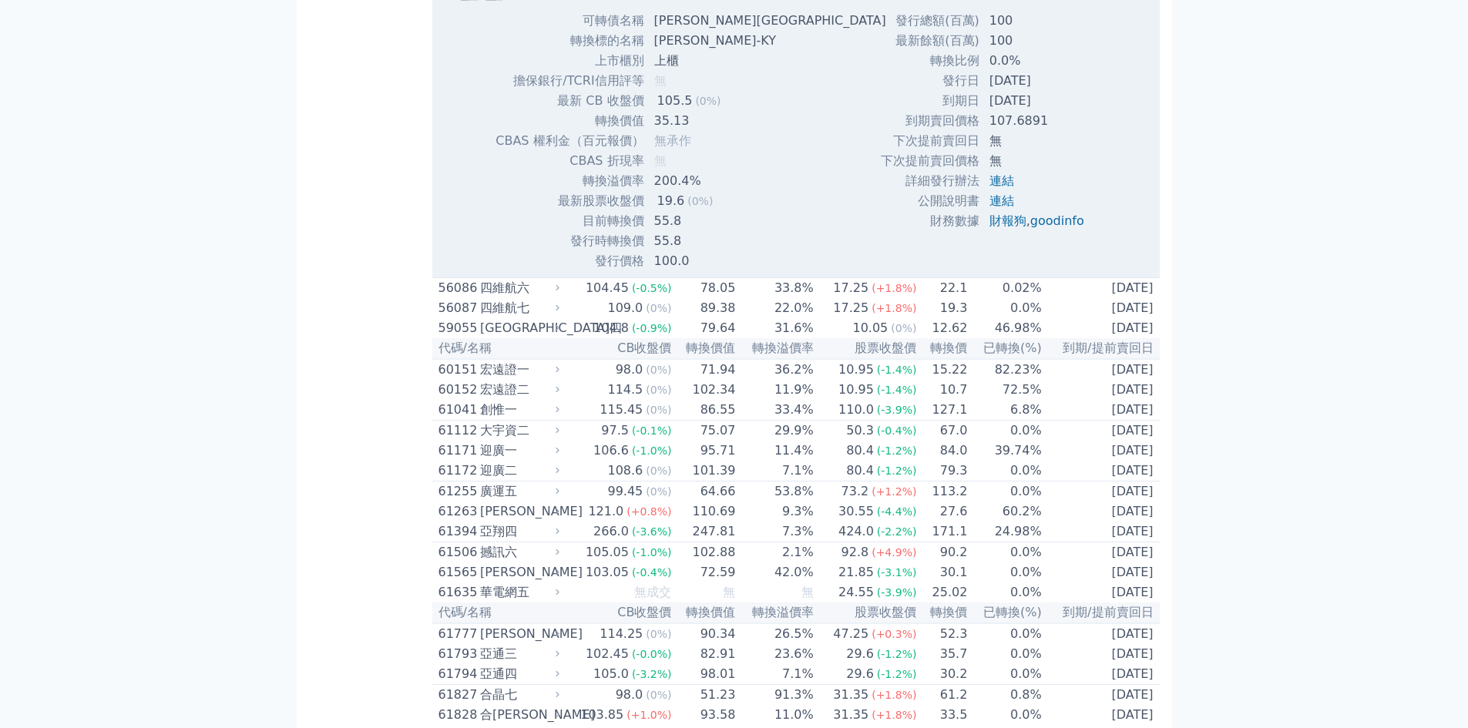
scroll to position [6030, 0]
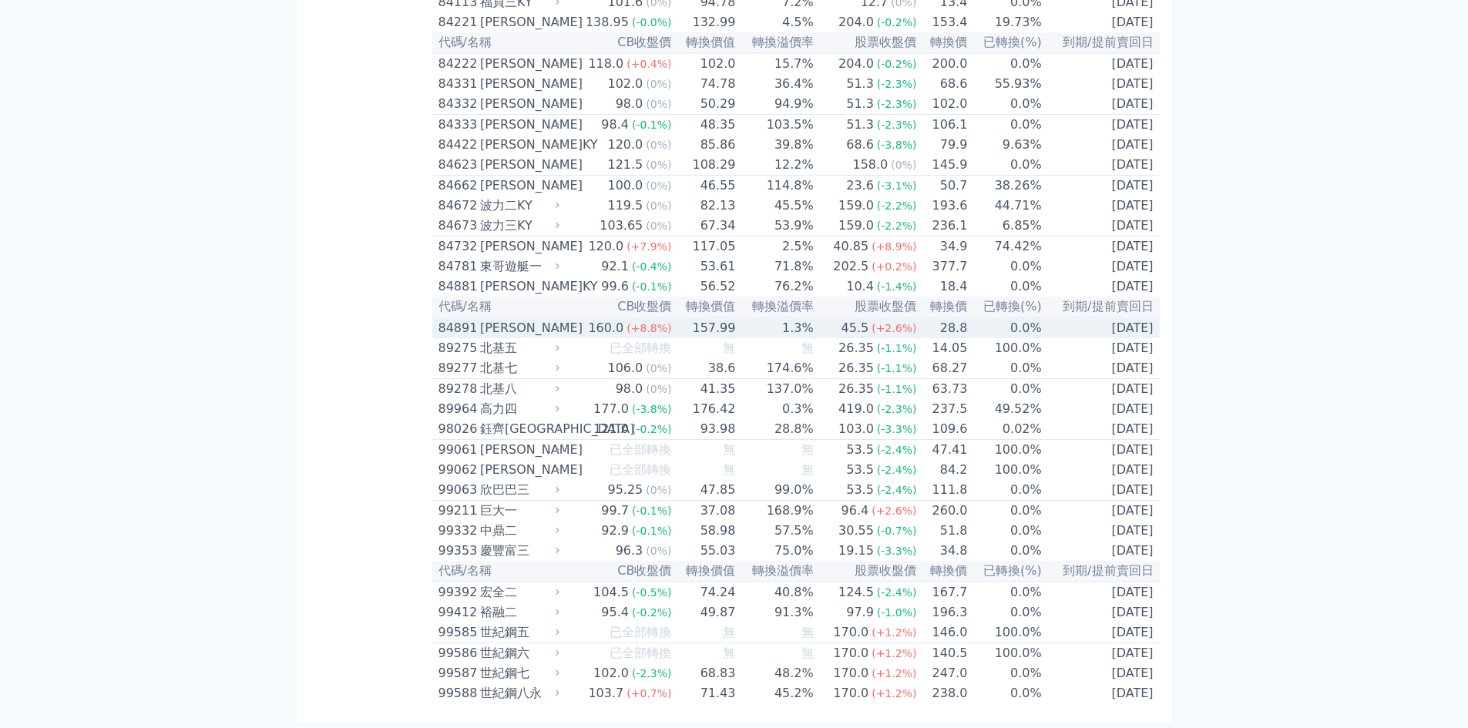
scroll to position [9463, 0]
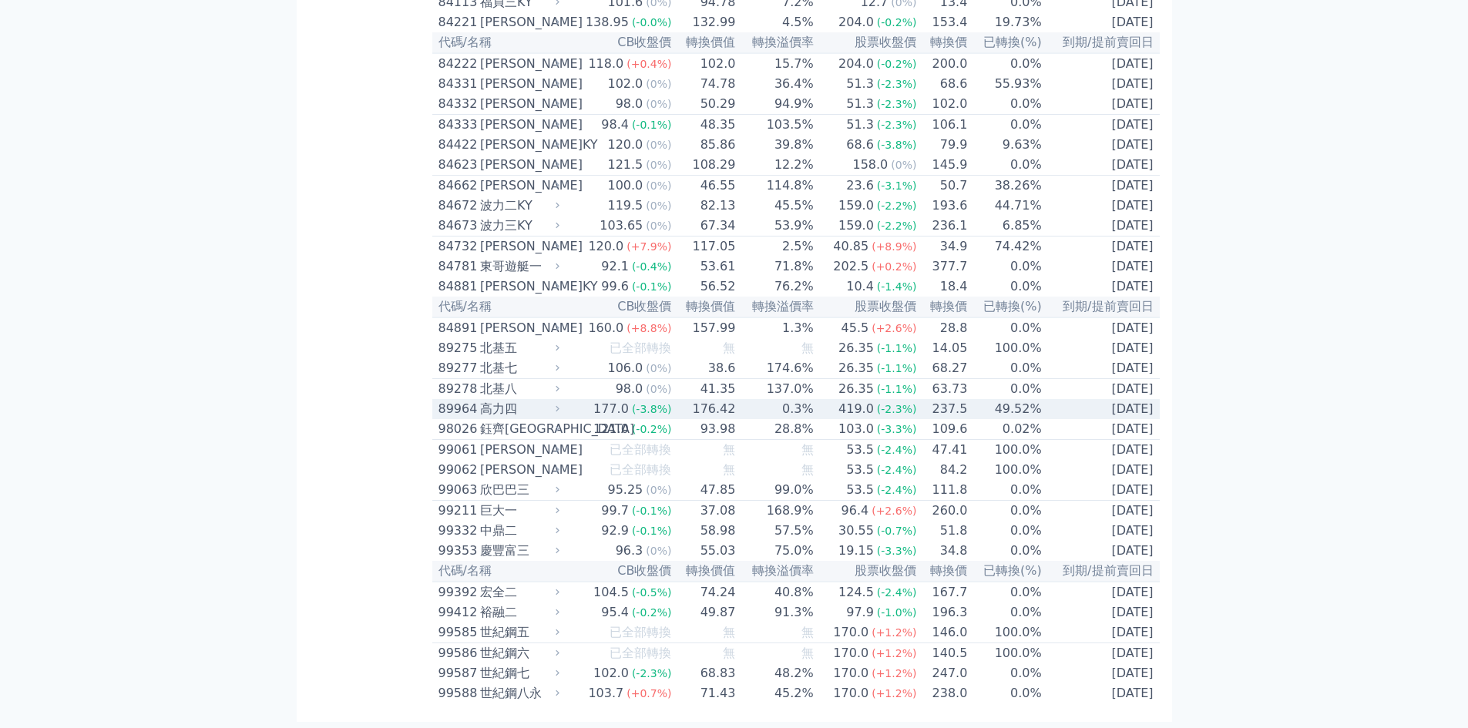
click at [460, 400] on div "89964" at bounding box center [457, 409] width 38 height 18
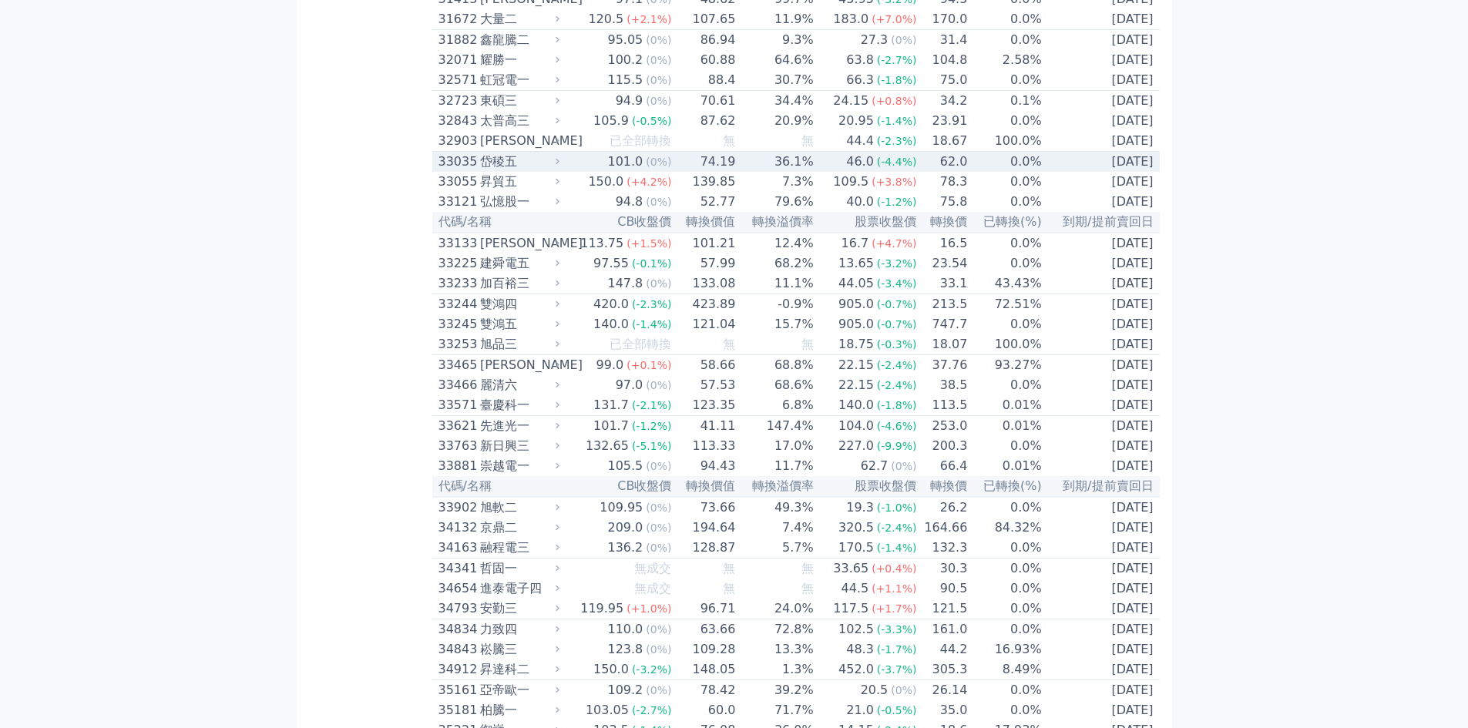
scroll to position [3093, 0]
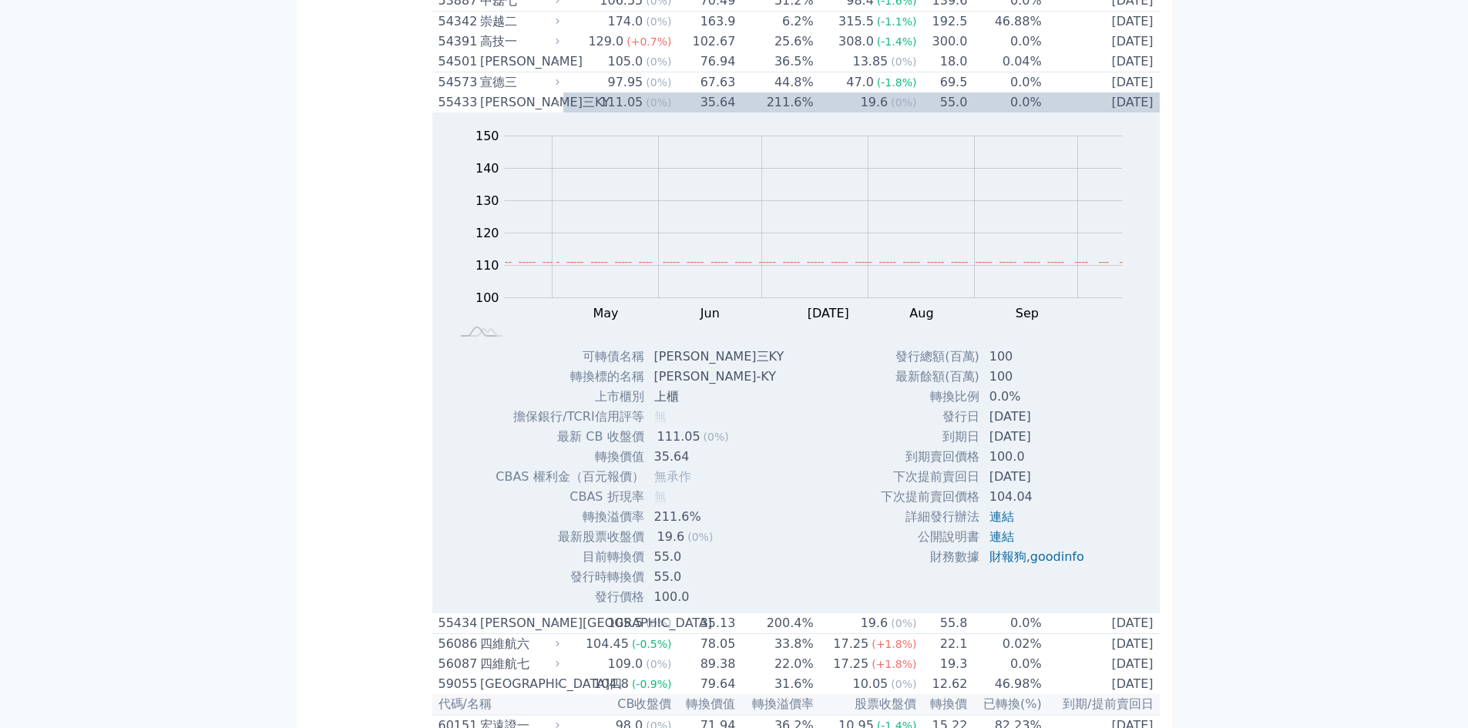
scroll to position [5354, 0]
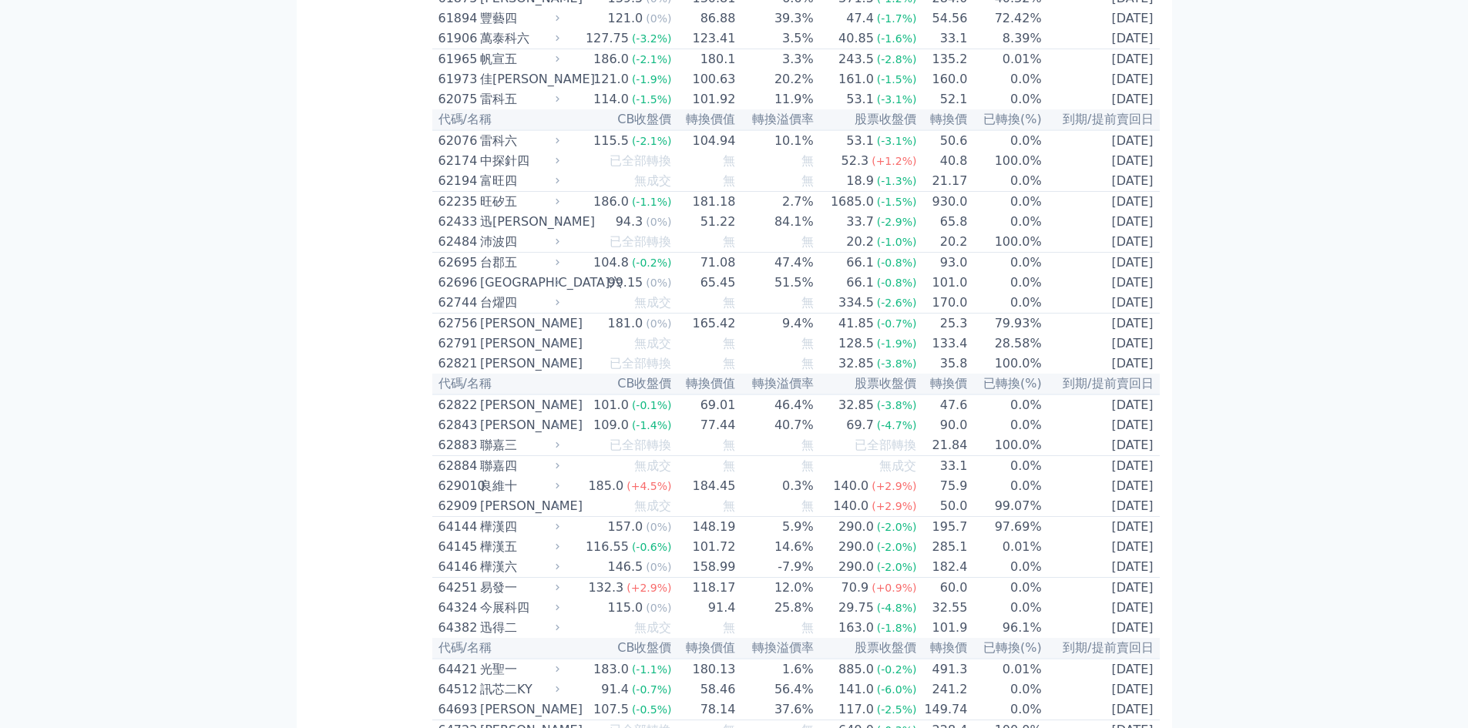
scroll to position [6175, 0]
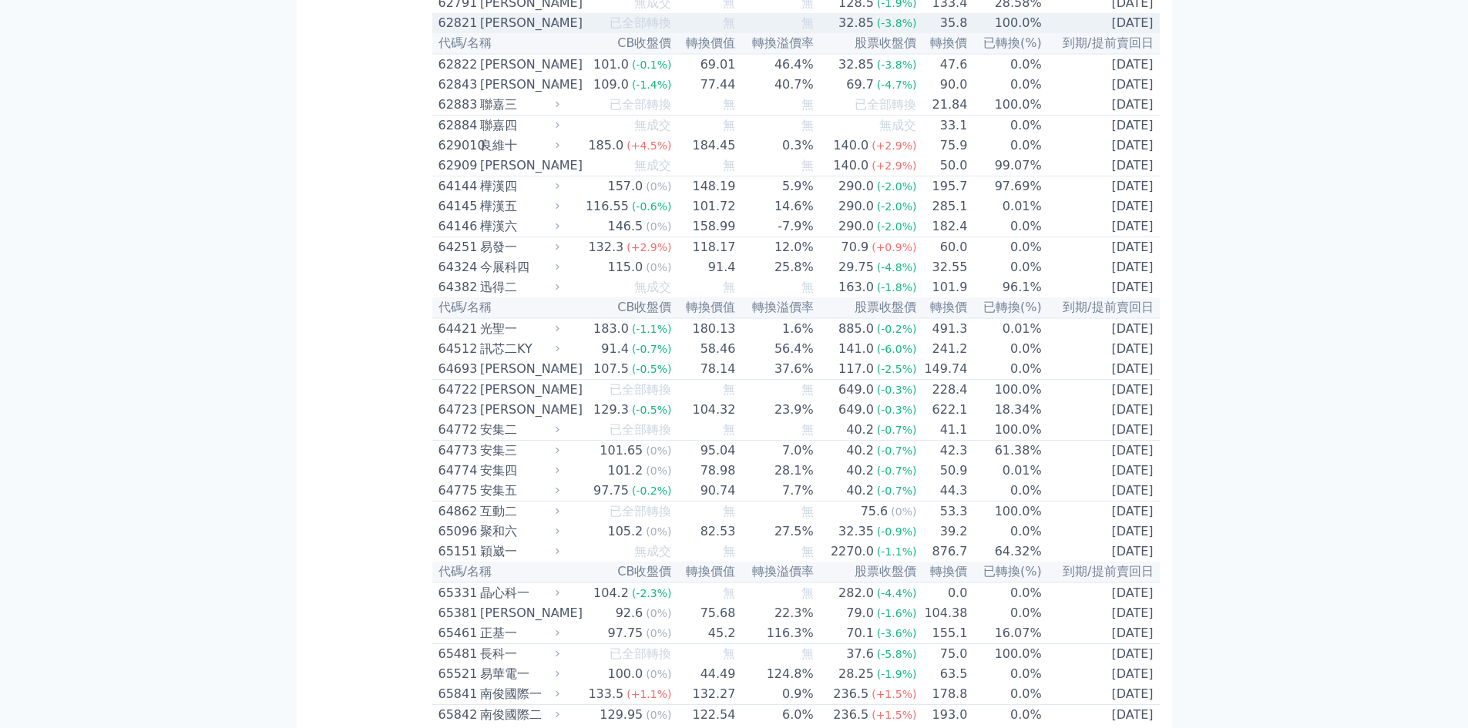
click at [462, 32] on div "62821" at bounding box center [457, 23] width 38 height 18
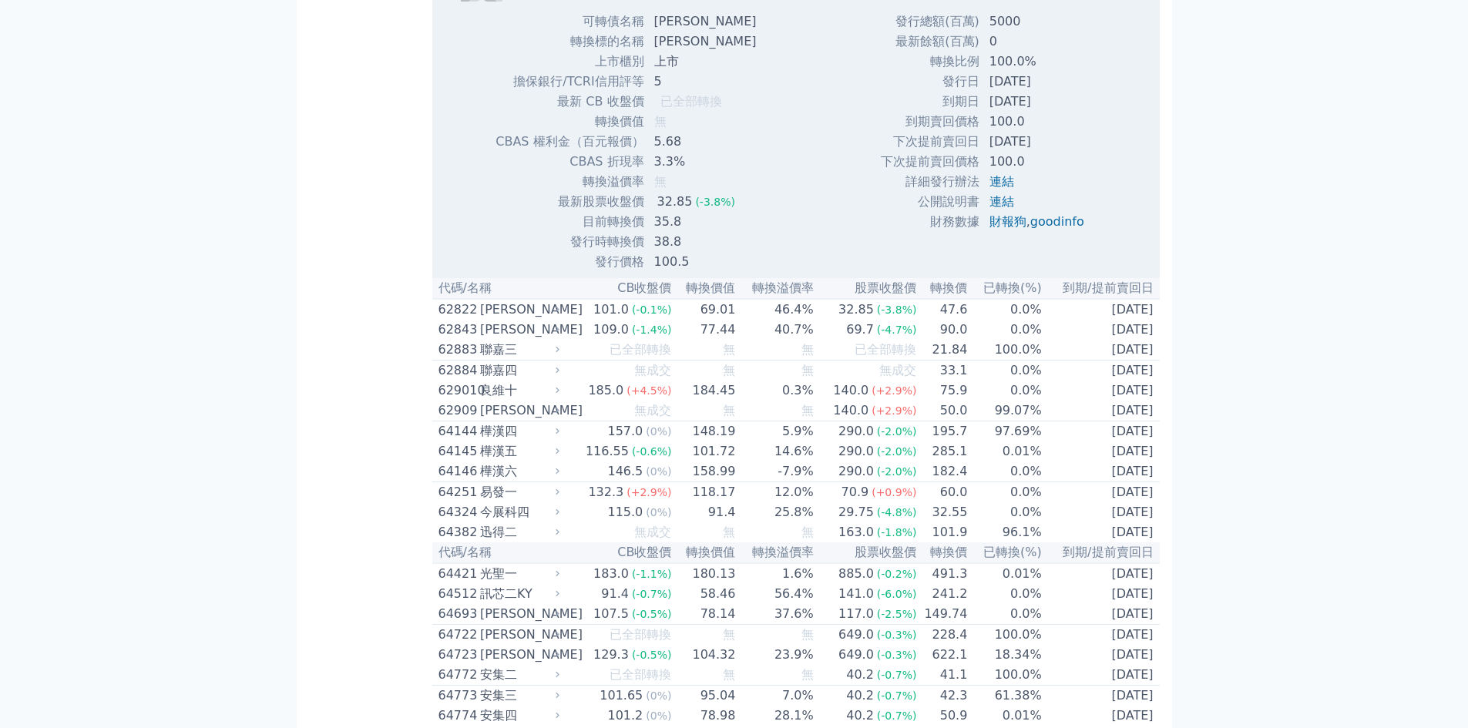
scroll to position [6587, 0]
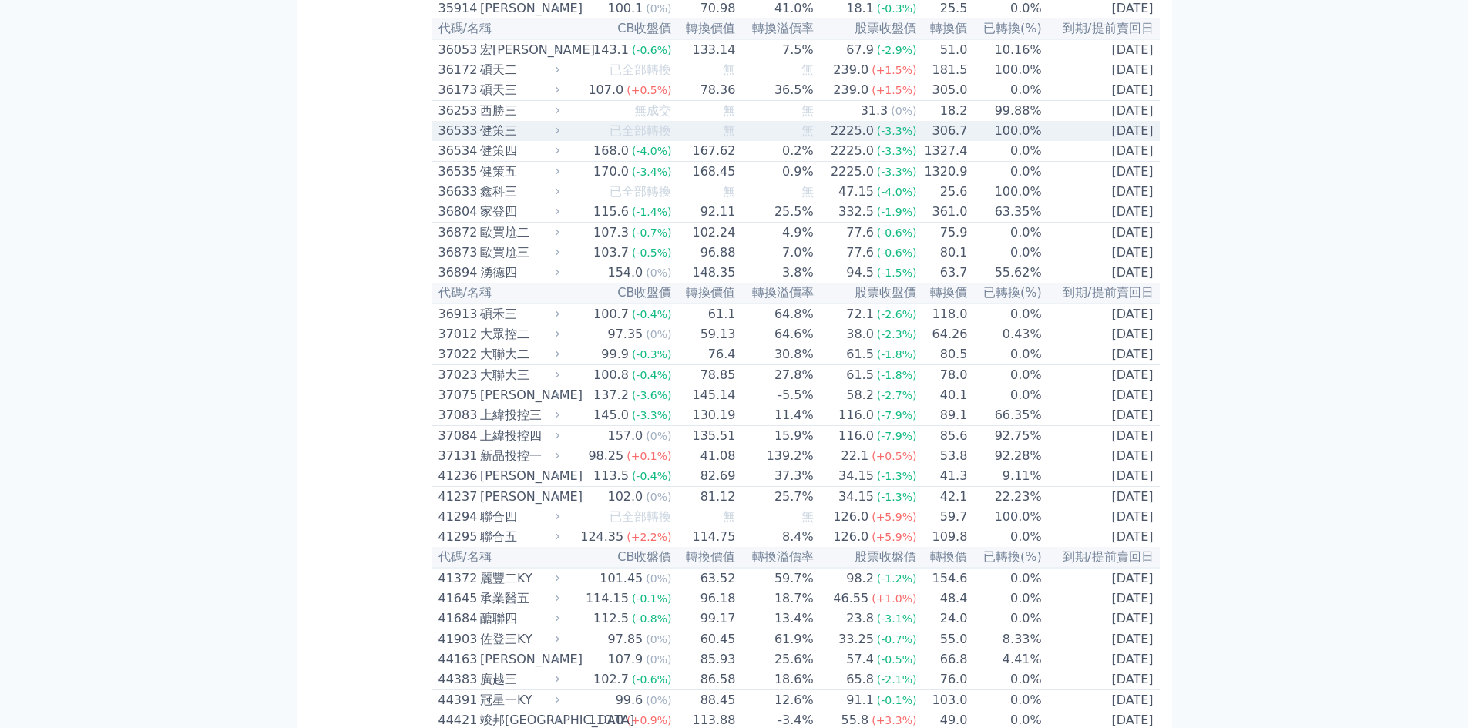
scroll to position [3709, 0]
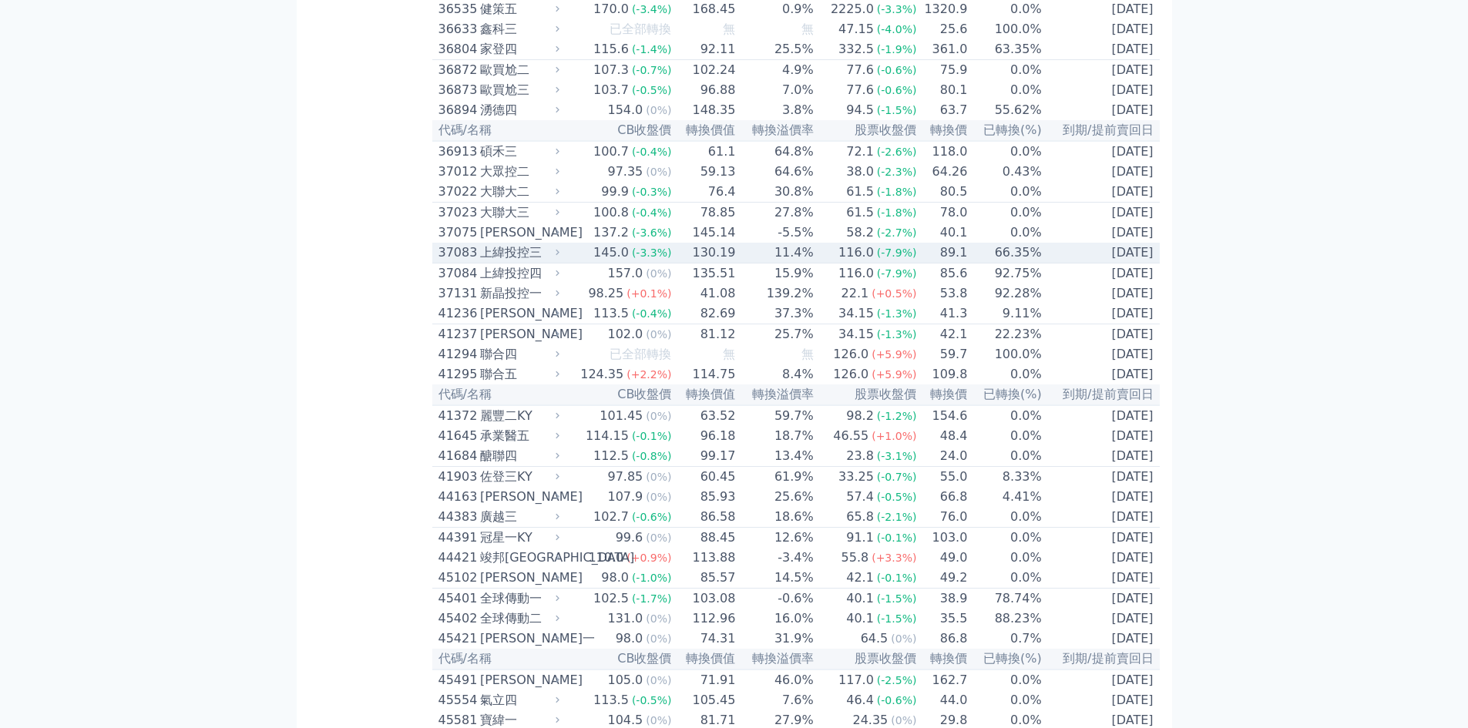
click at [535, 262] on div "上緯投控三" at bounding box center [518, 252] width 76 height 18
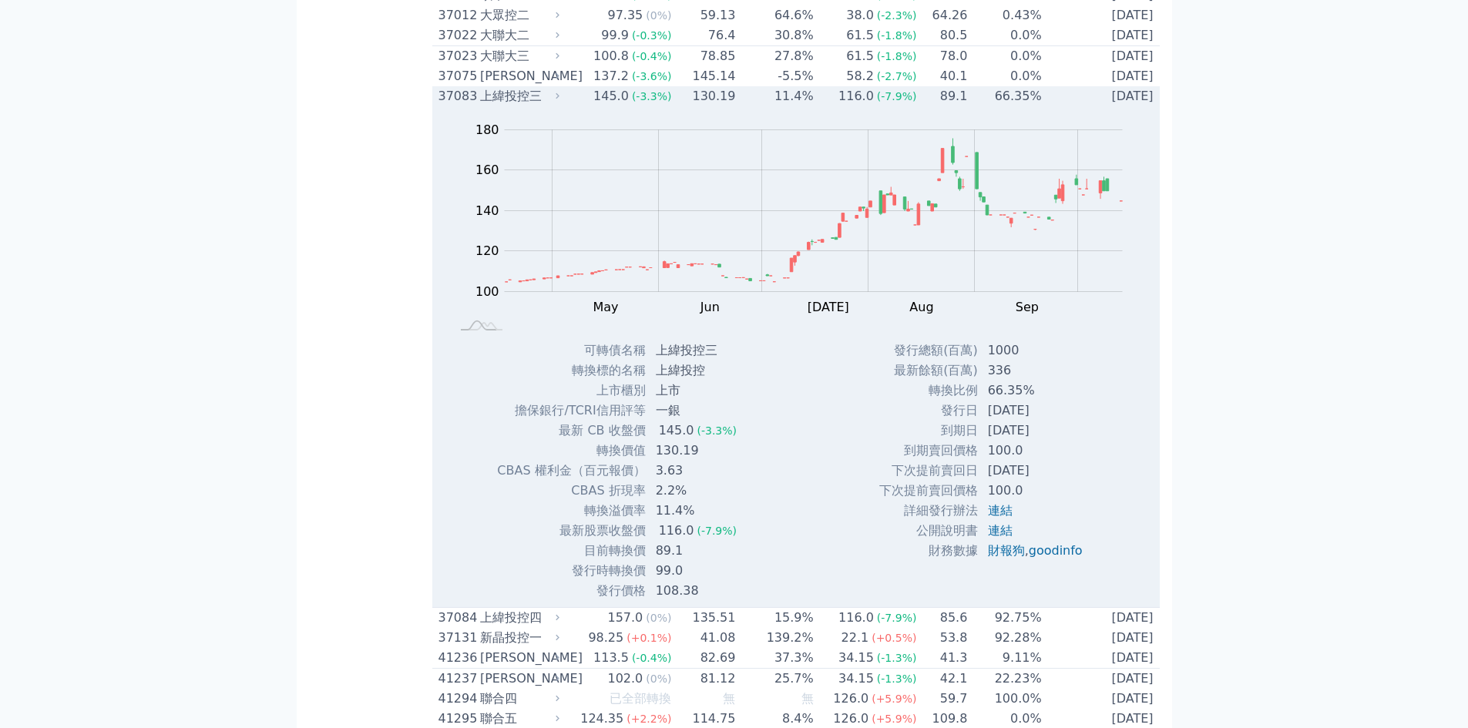
scroll to position [3915, 0]
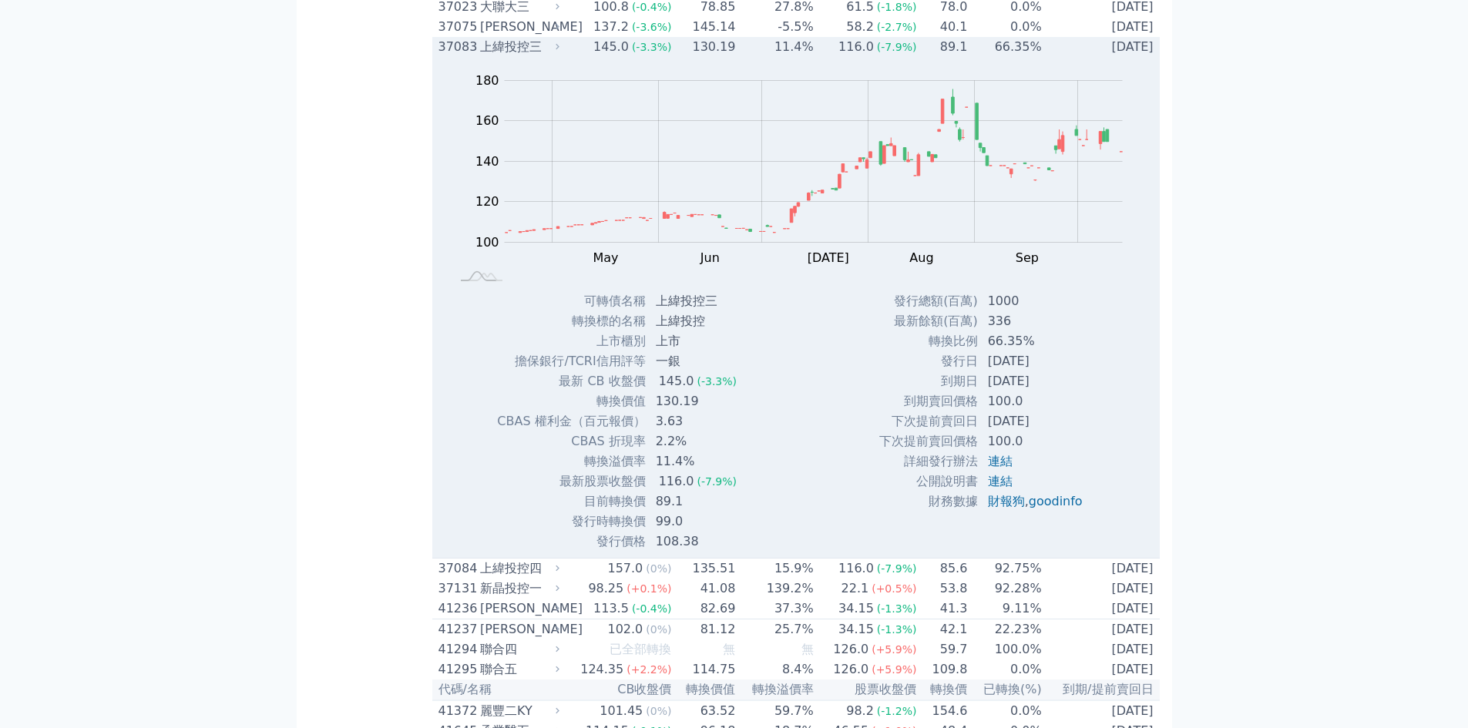
click at [463, 56] on div "37083" at bounding box center [457, 47] width 38 height 18
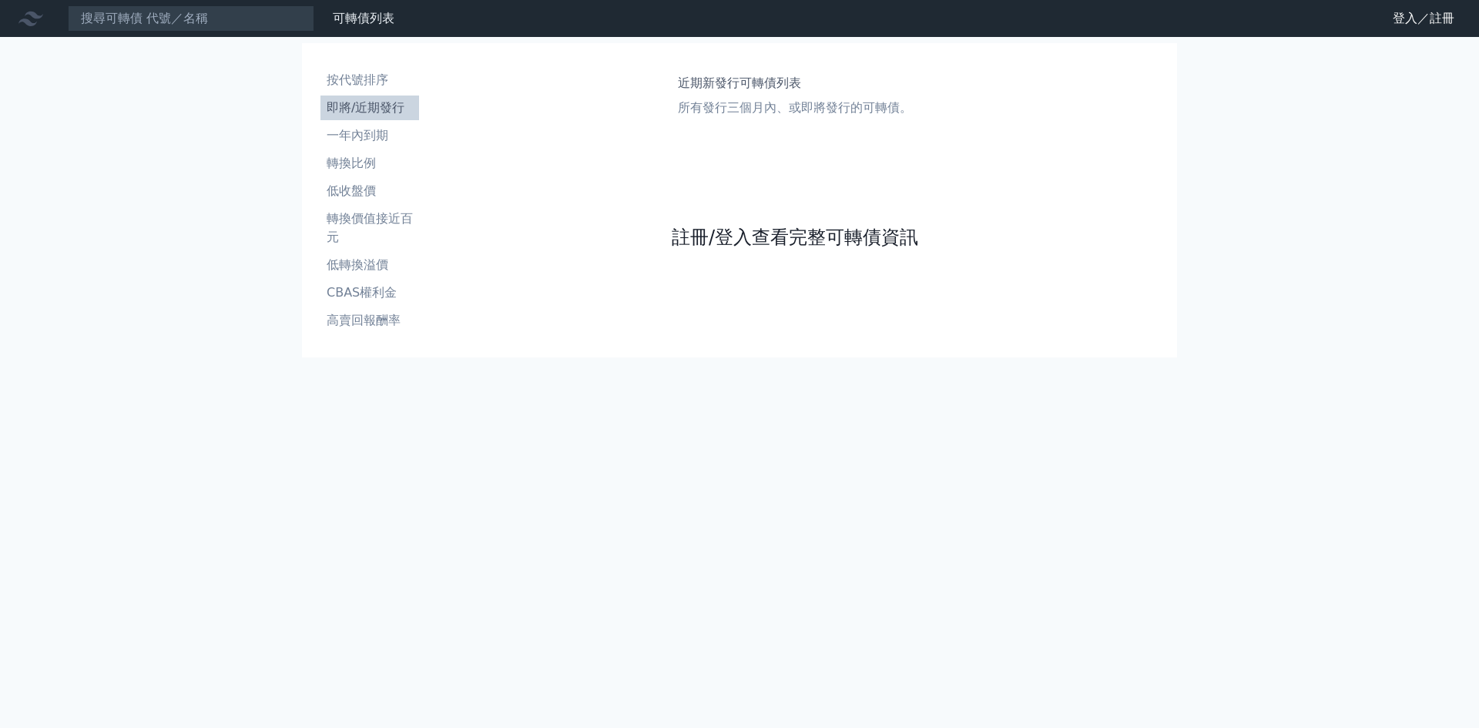
click at [794, 237] on link "註冊/登入查看完整可轉債資訊" at bounding box center [795, 237] width 247 height 25
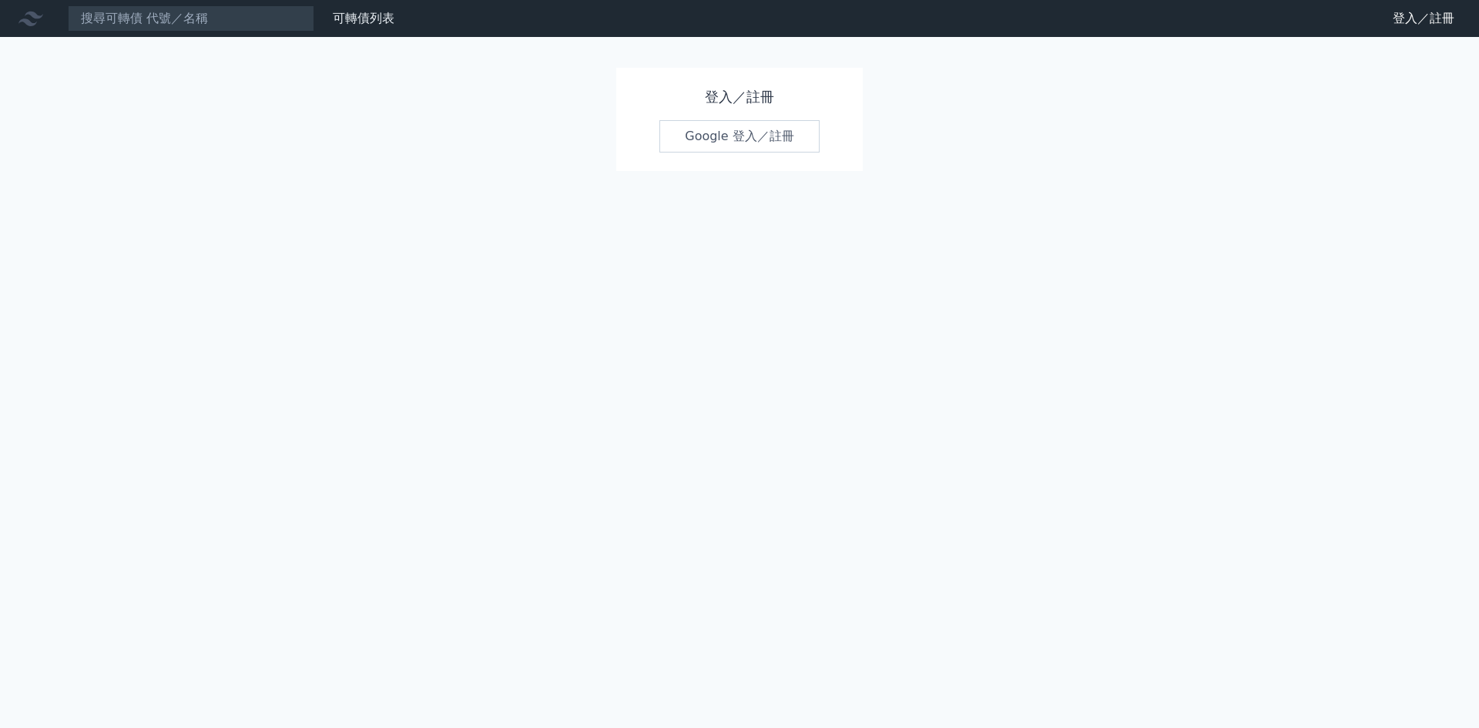
click at [727, 129] on link "Google 登入／註冊" at bounding box center [740, 136] width 160 height 32
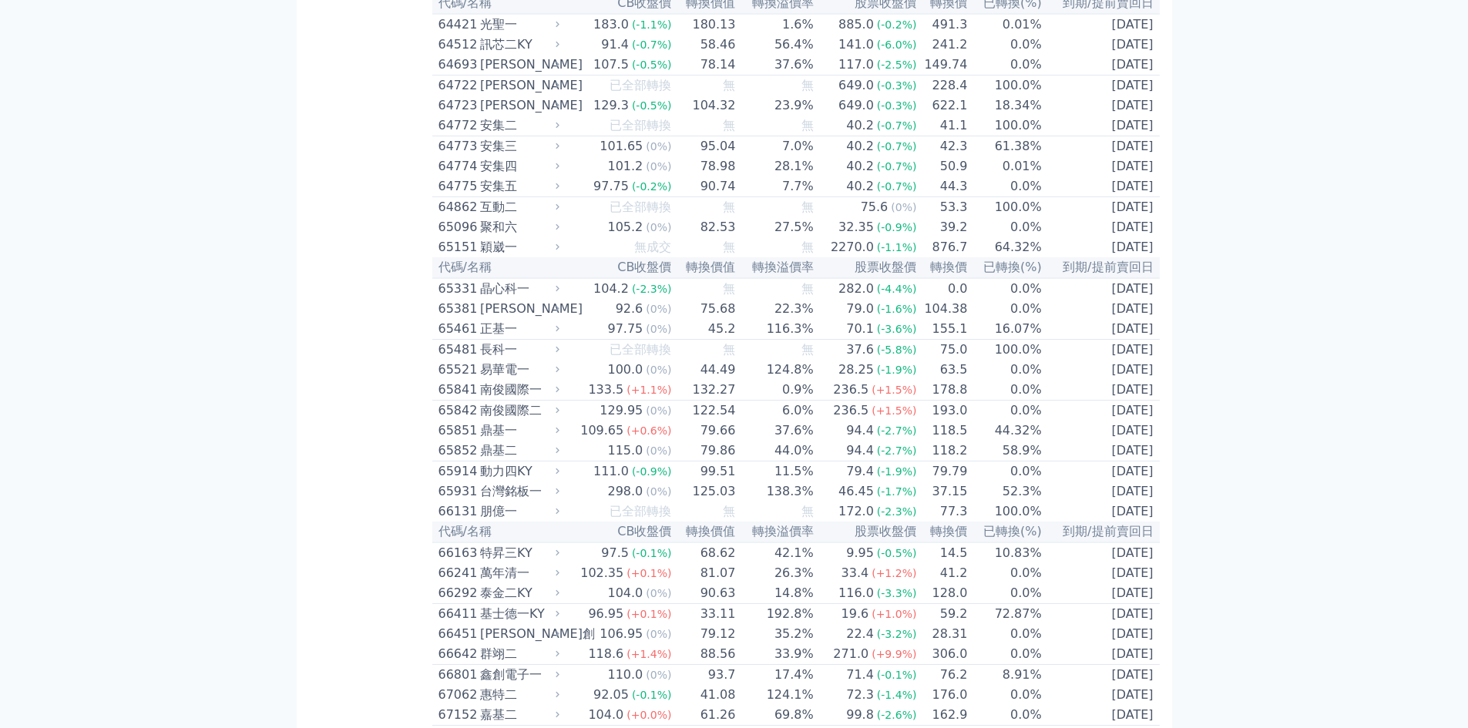
scroll to position [6575, 0]
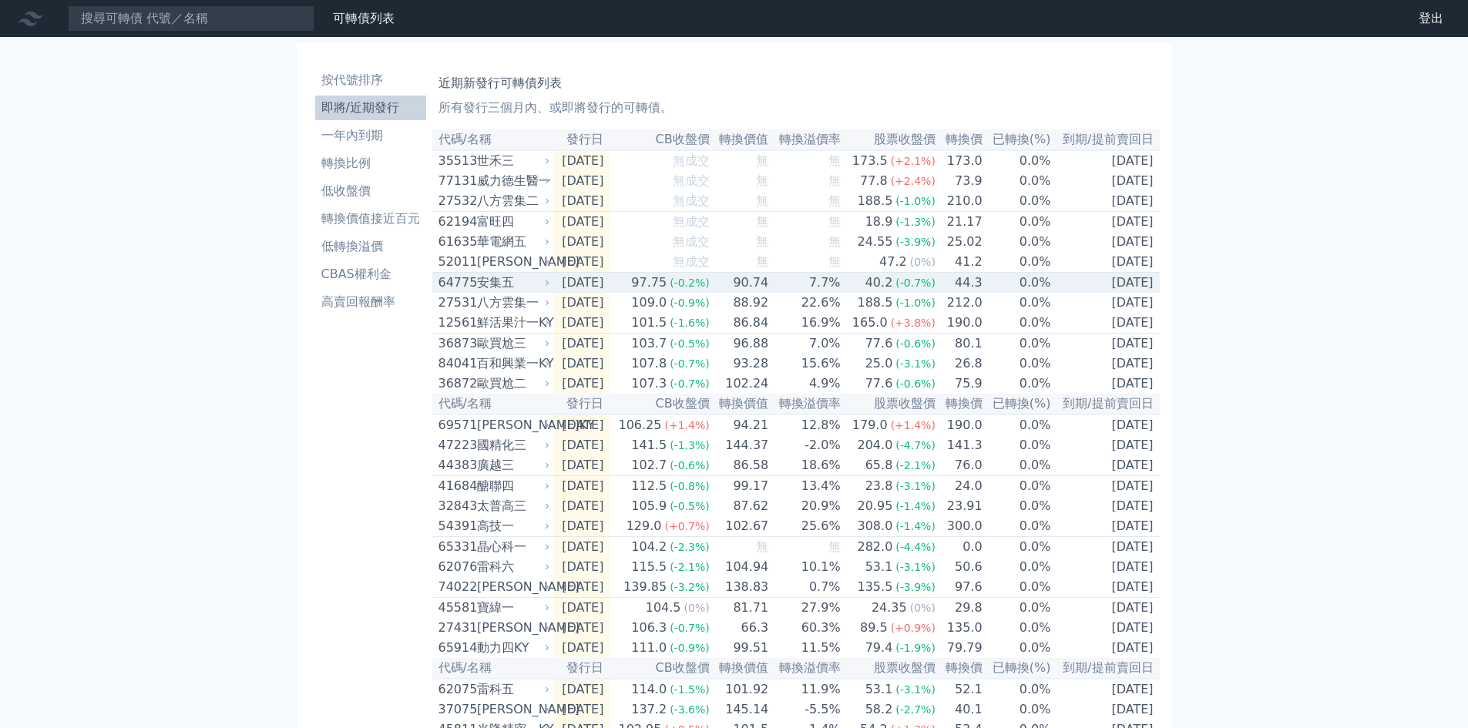
click at [492, 292] on div "安集五" at bounding box center [512, 283] width 70 height 18
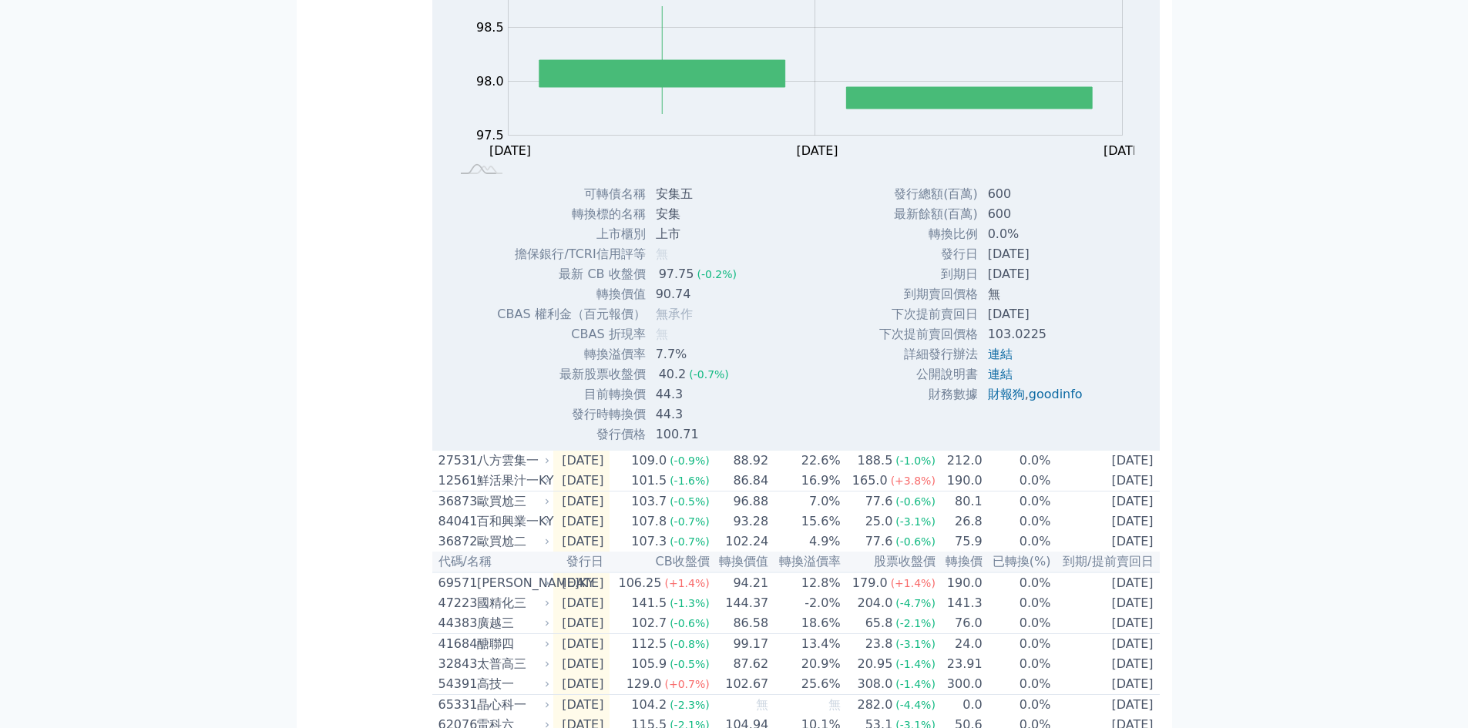
scroll to position [411, 0]
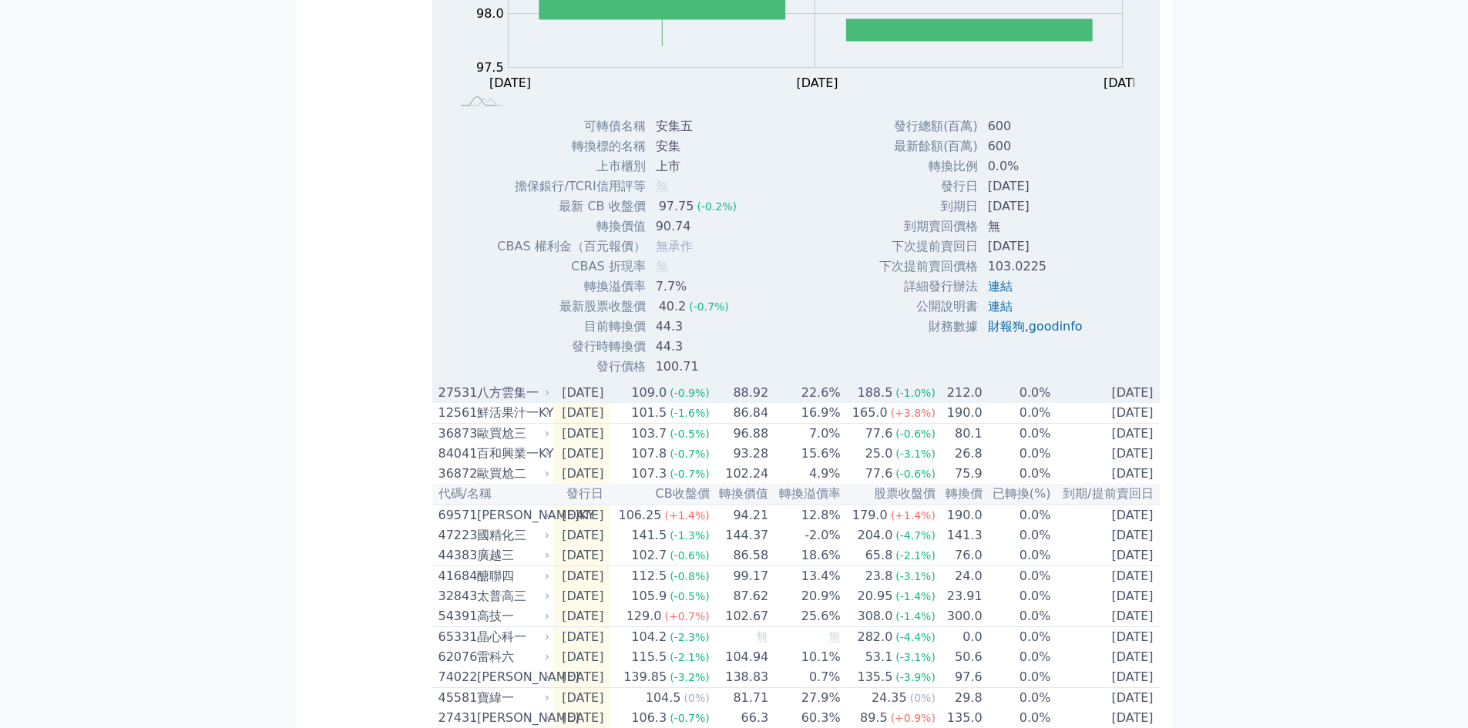
click at [610, 403] on td "[DATE]" at bounding box center [581, 393] width 57 height 20
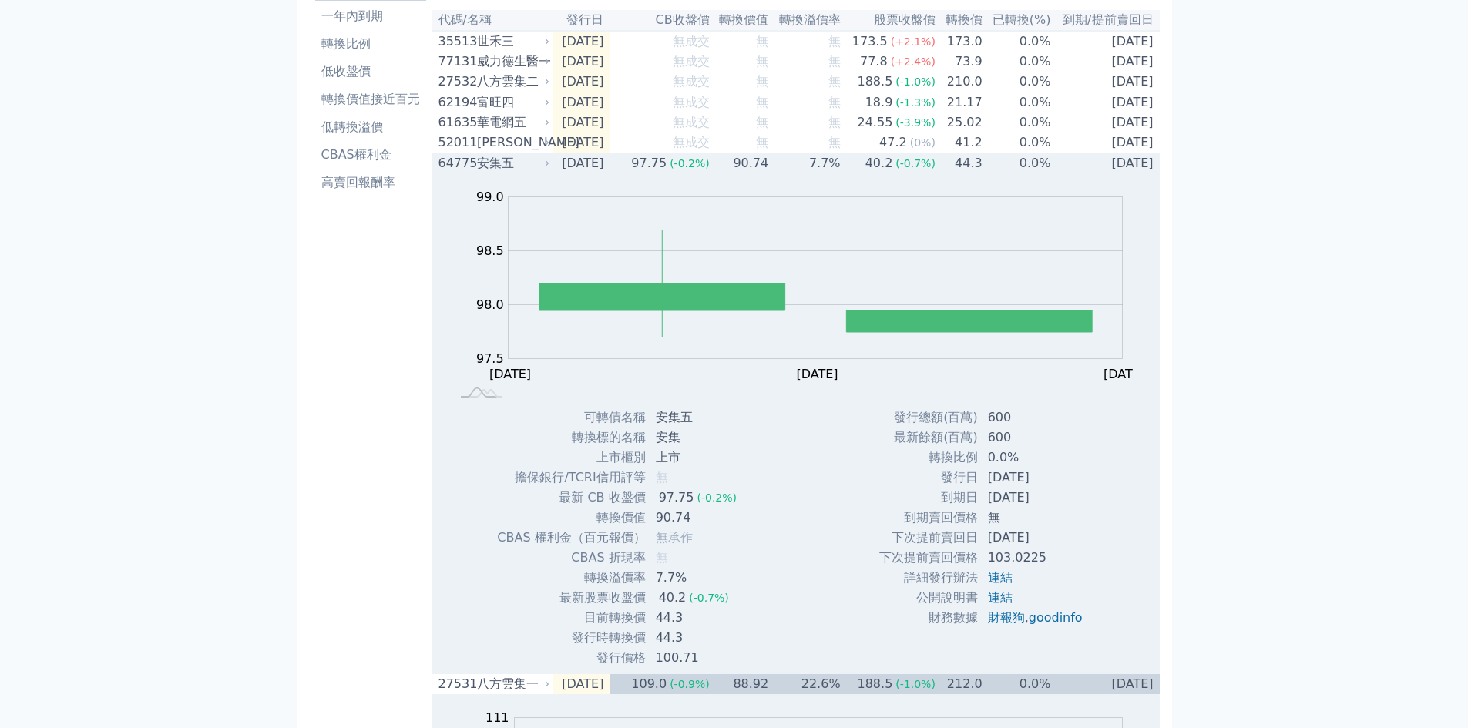
scroll to position [0, 0]
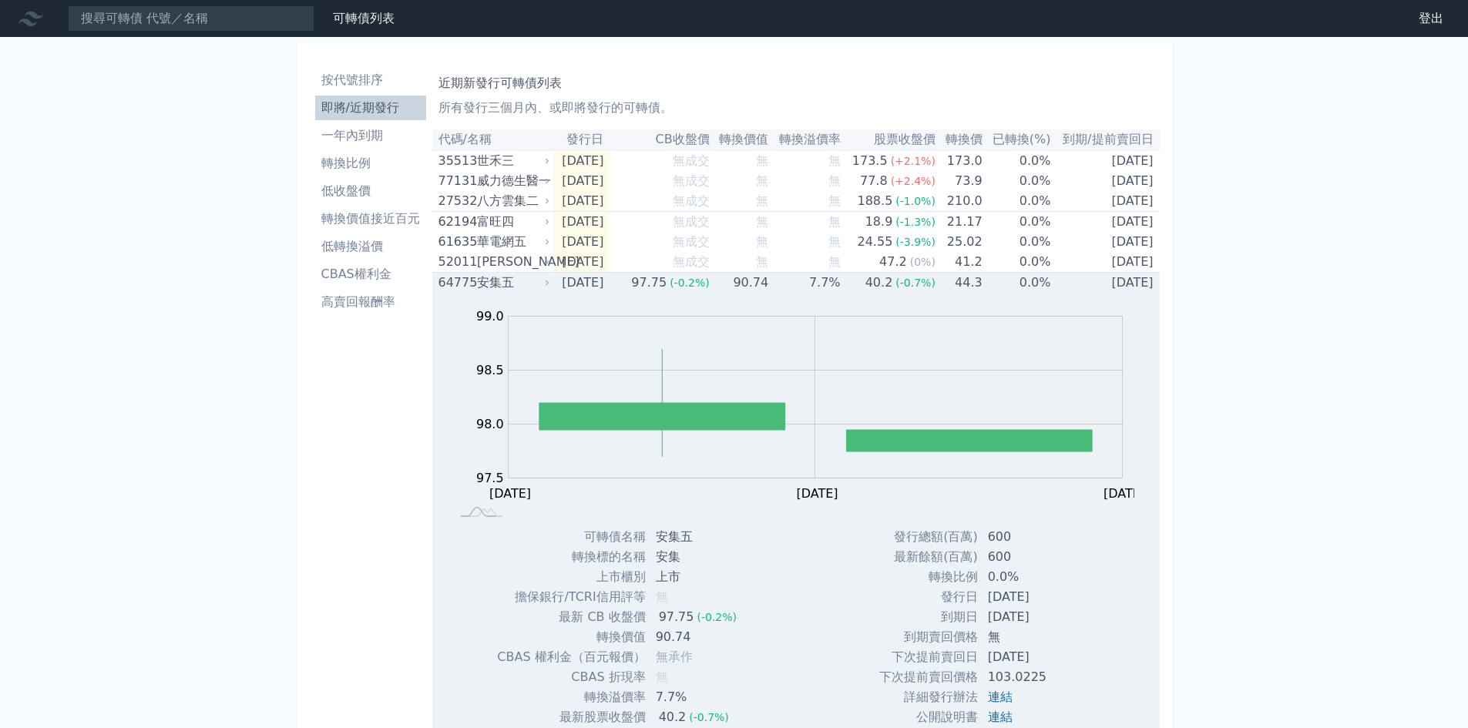
click at [455, 291] on div "64775" at bounding box center [455, 283] width 35 height 18
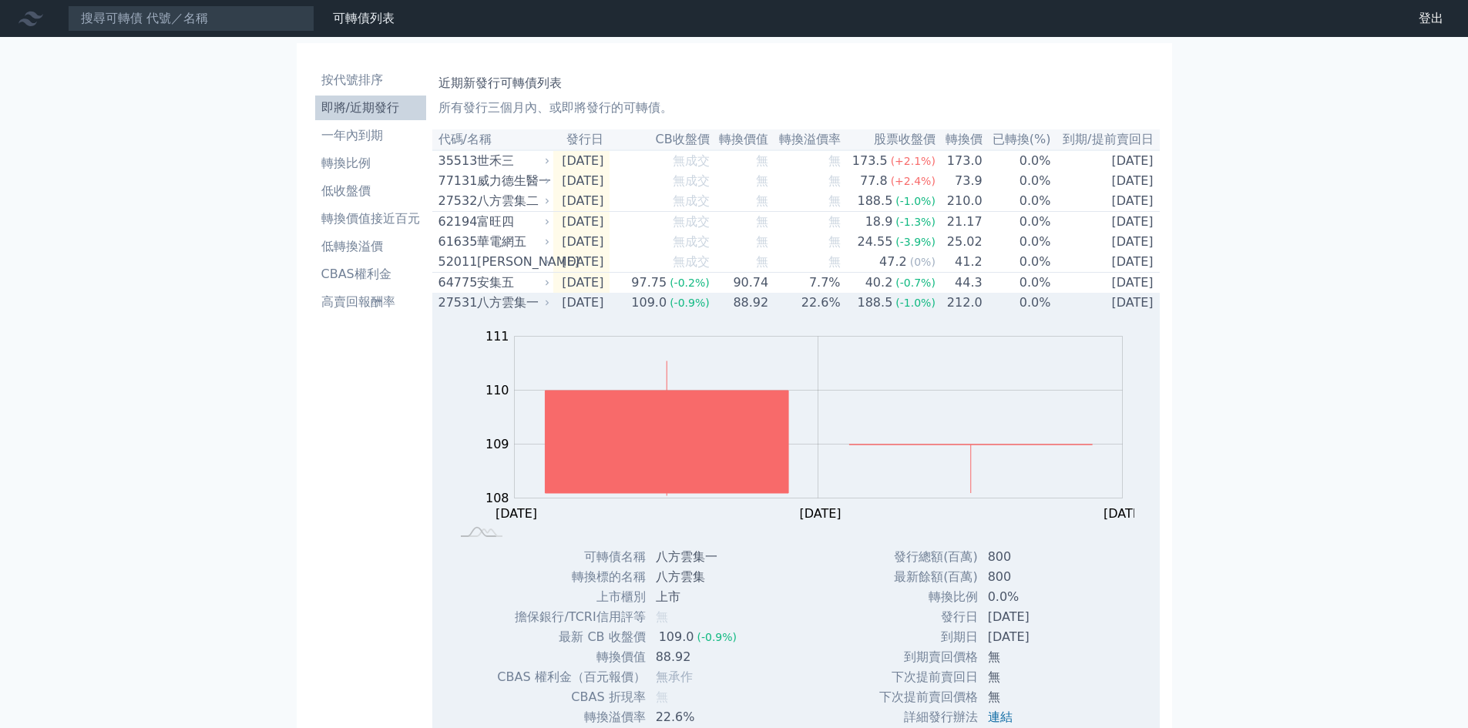
click at [450, 312] on div "27531" at bounding box center [455, 303] width 35 height 18
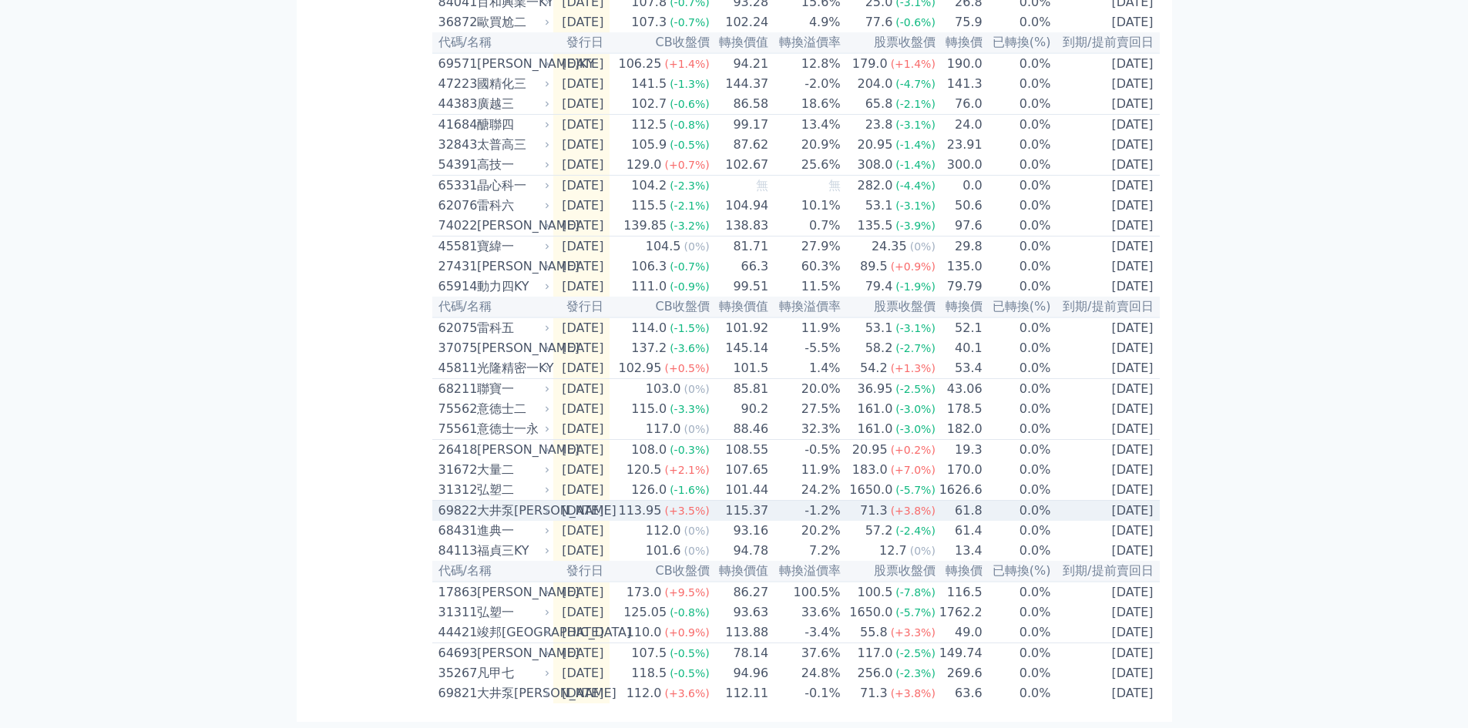
scroll to position [432, 0]
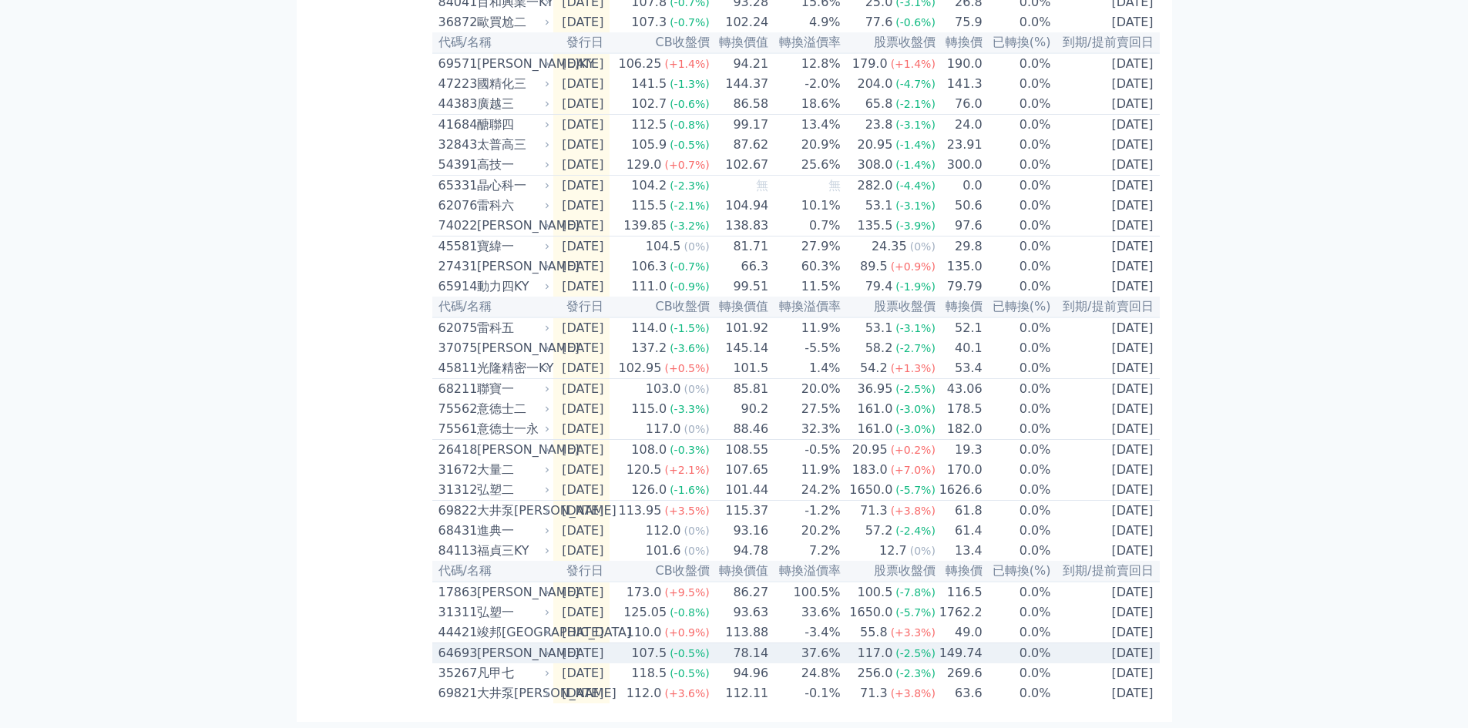
click at [489, 649] on div "[PERSON_NAME]" at bounding box center [512, 653] width 70 height 18
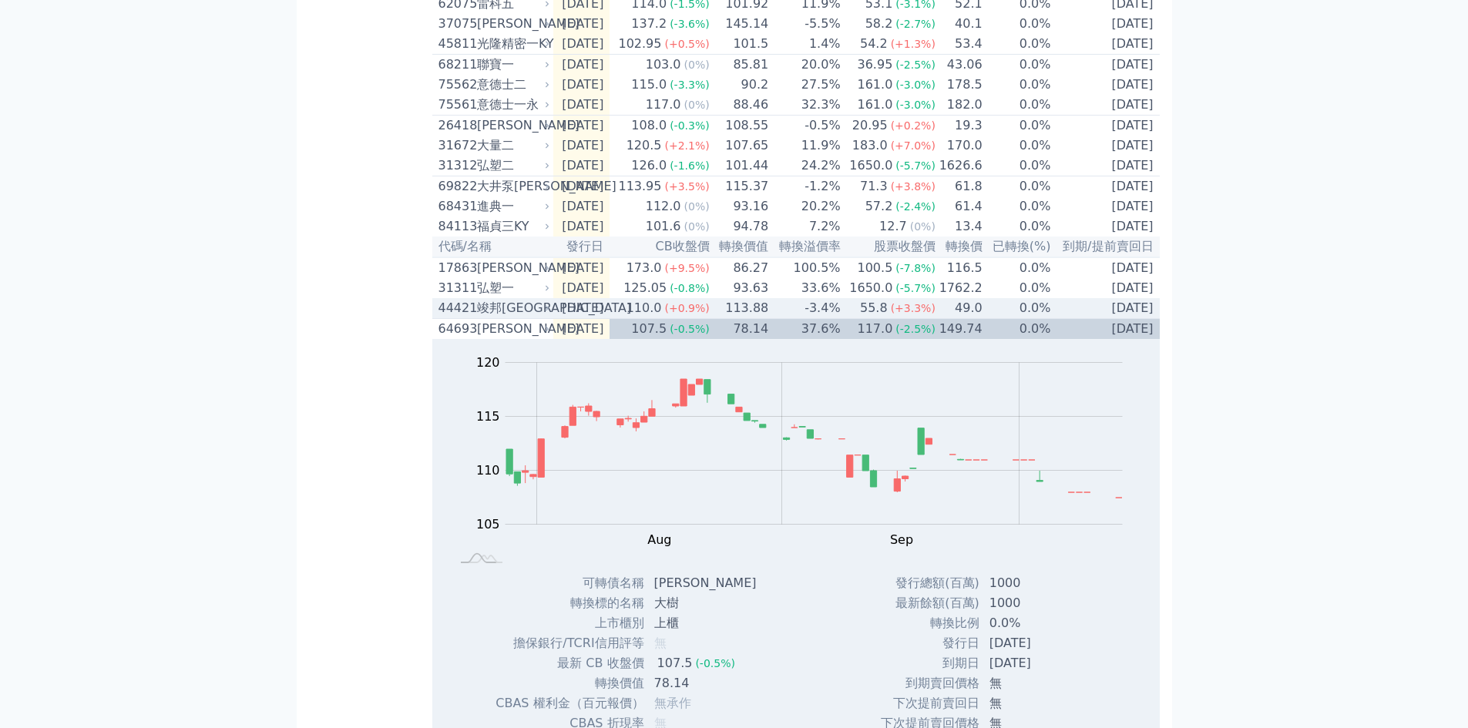
scroll to position [843, 0]
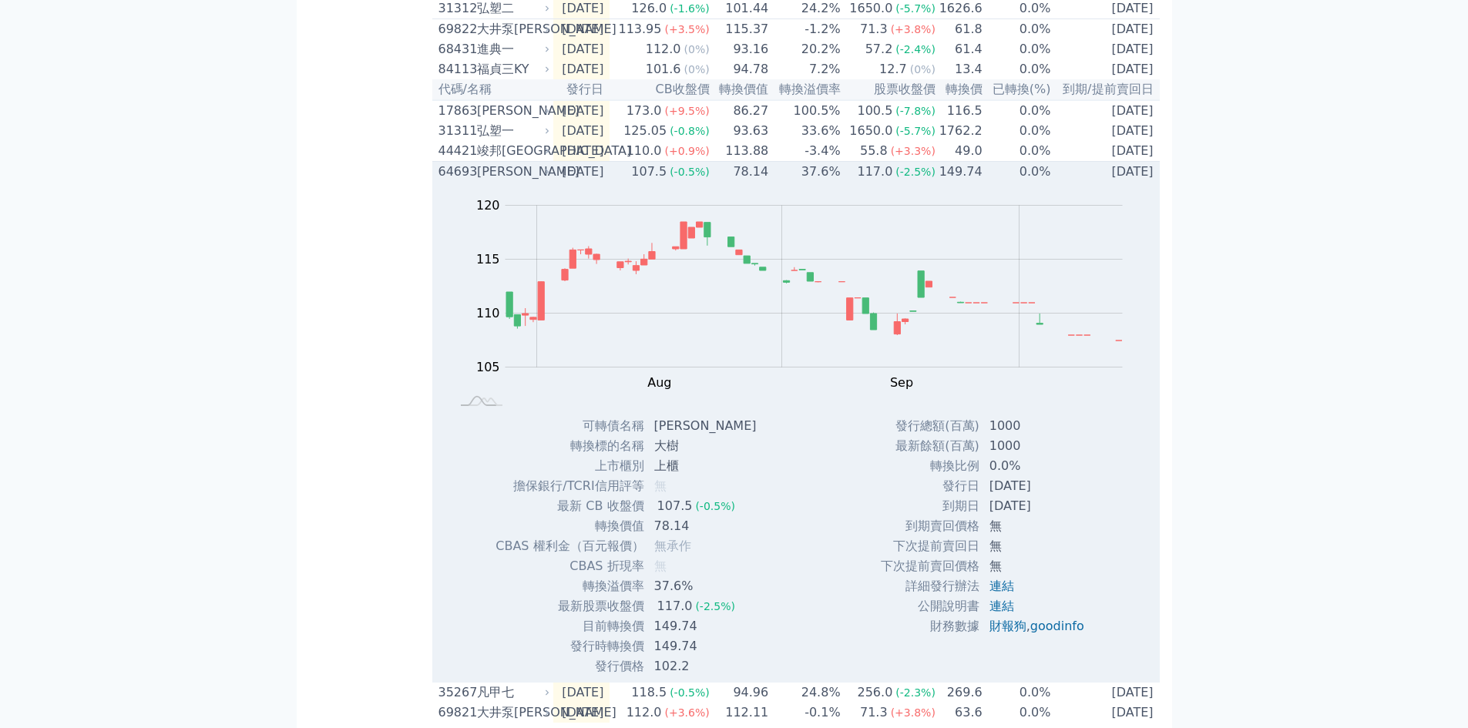
click at [461, 181] on div "64693" at bounding box center [455, 172] width 35 height 18
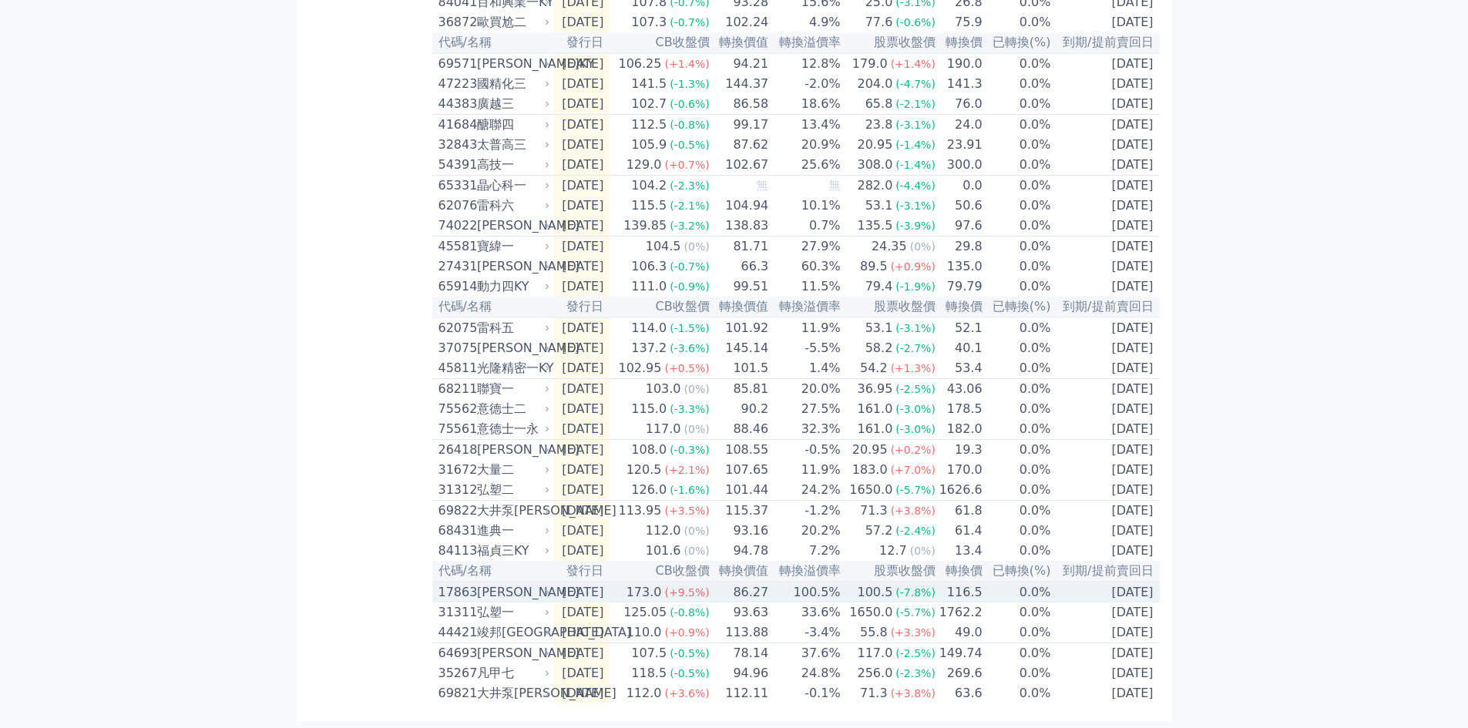
click at [487, 586] on div "[PERSON_NAME]" at bounding box center [512, 592] width 70 height 18
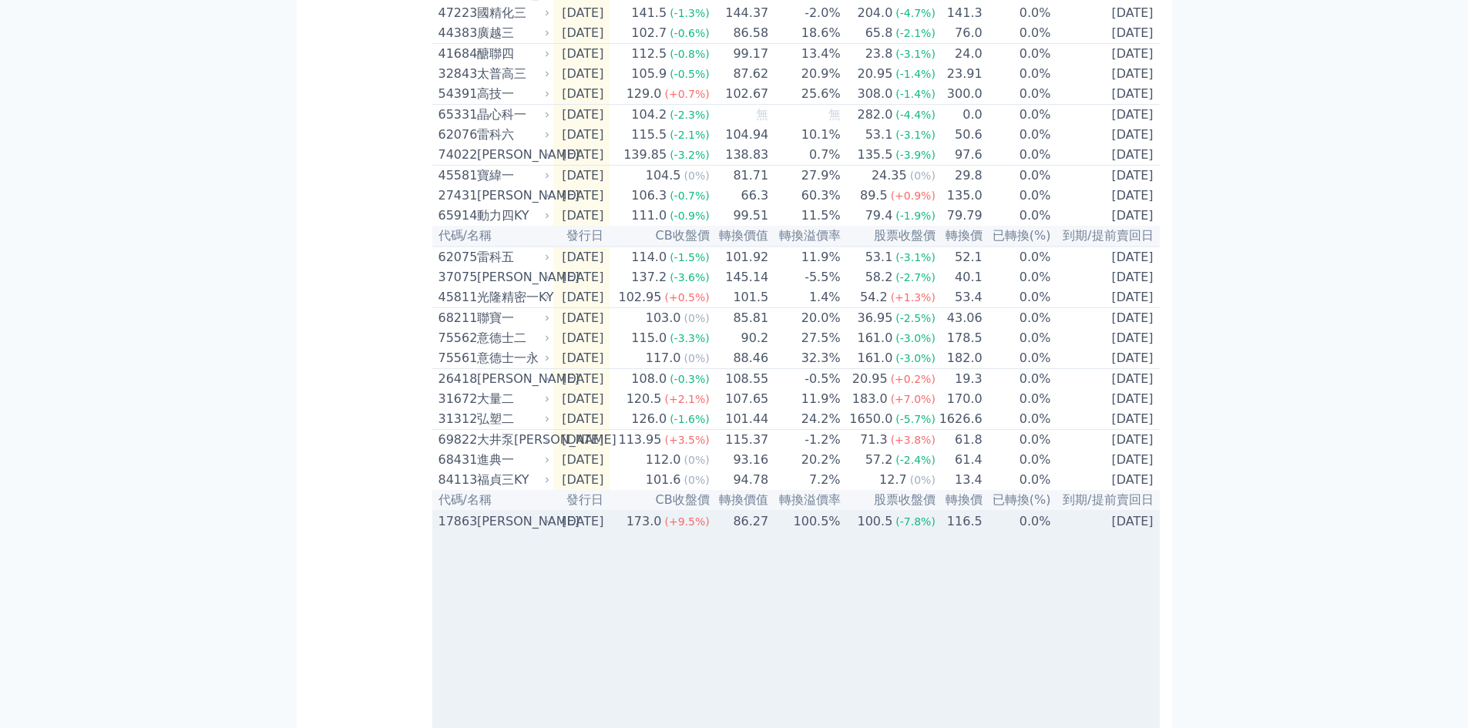
scroll to position [843, 0]
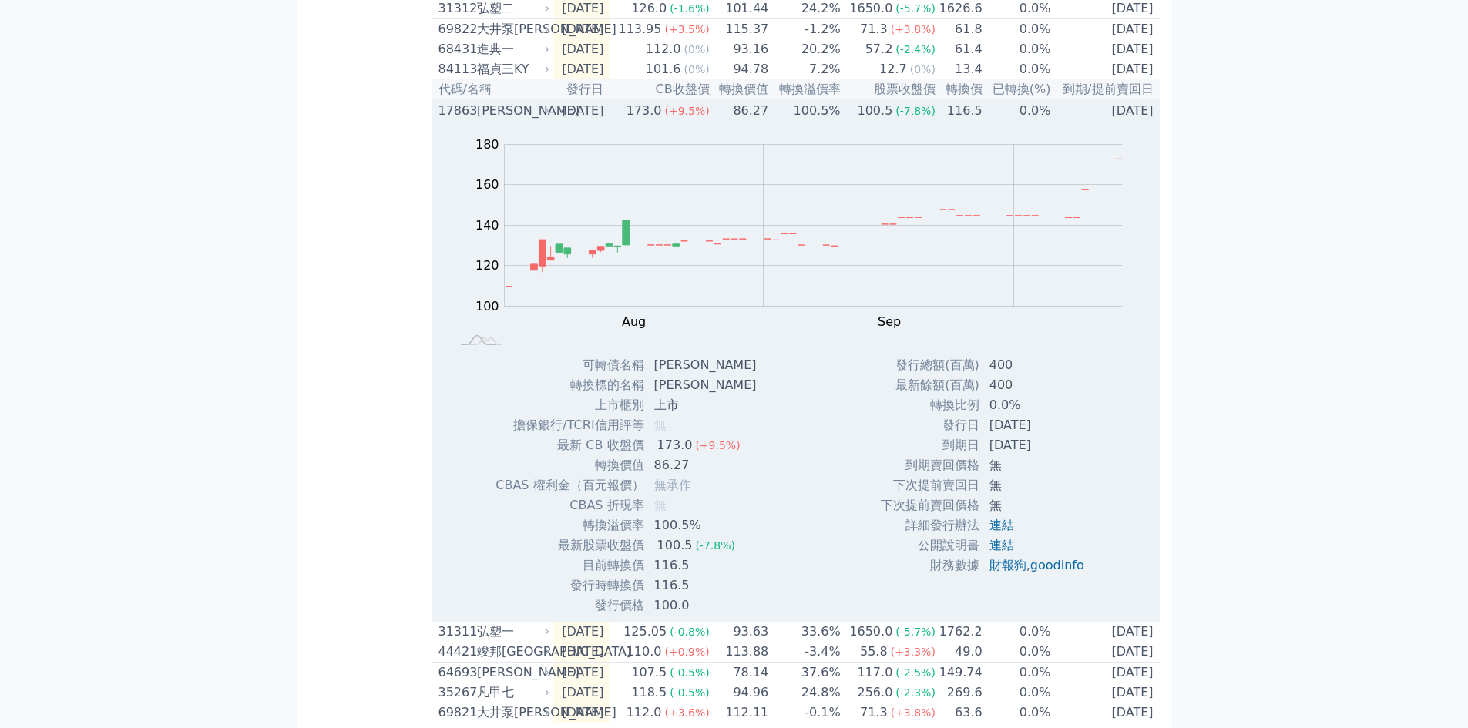
click at [458, 120] on div "17863" at bounding box center [455, 111] width 35 height 18
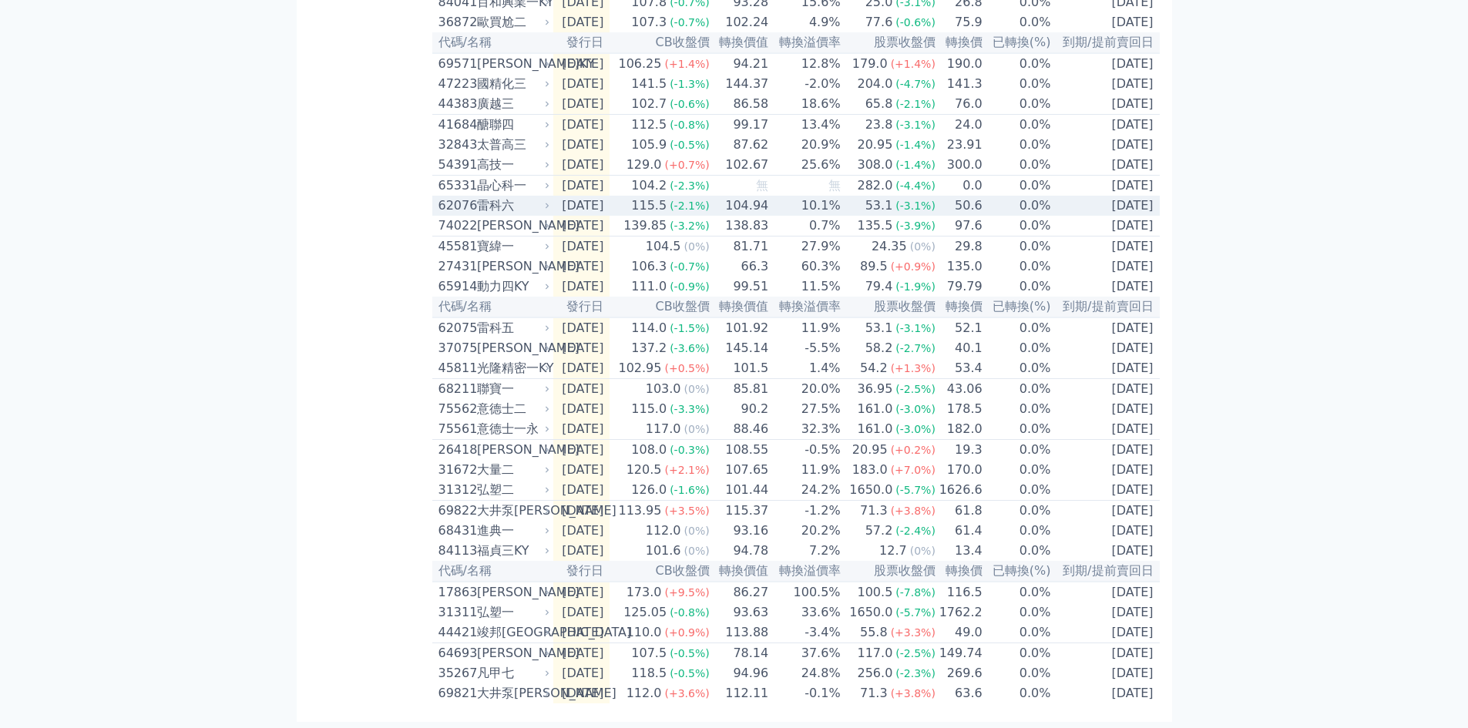
scroll to position [432, 0]
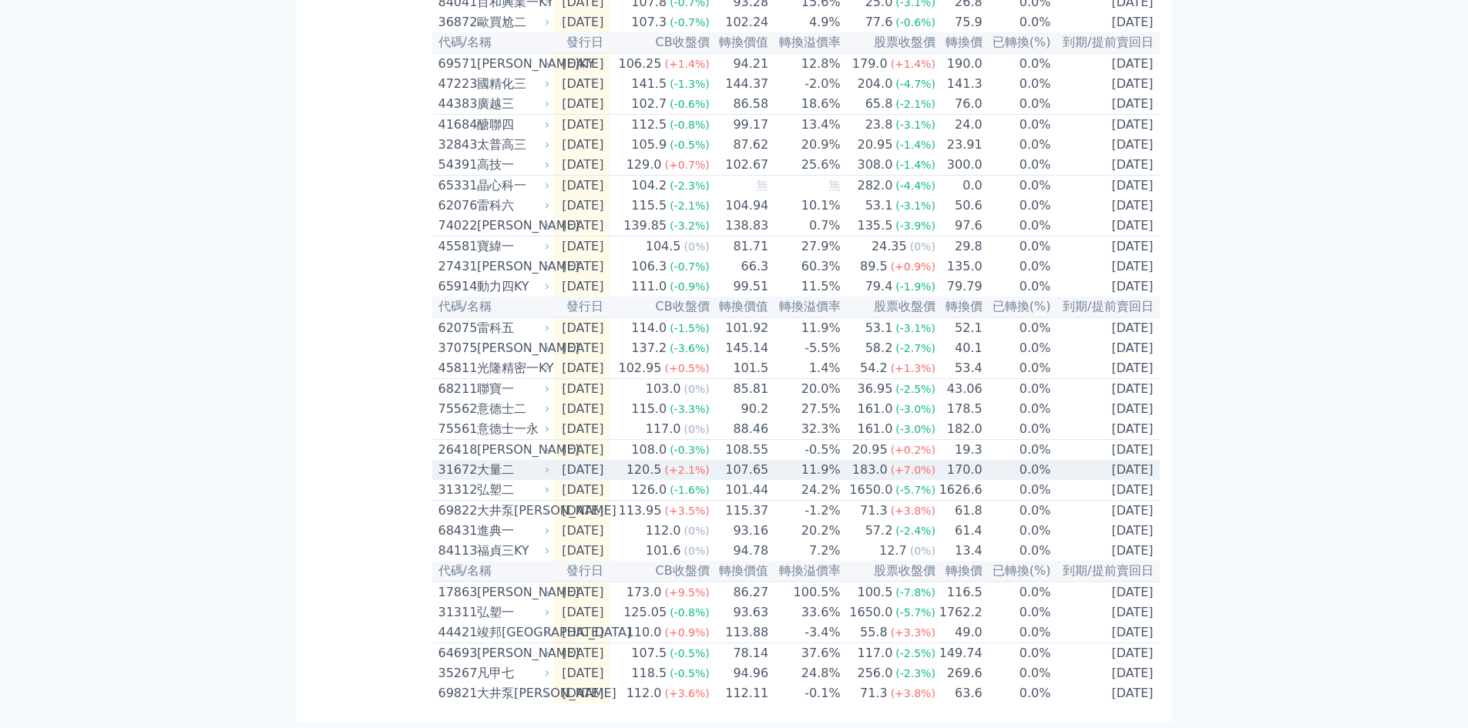
click at [465, 461] on div "31672" at bounding box center [455, 470] width 35 height 18
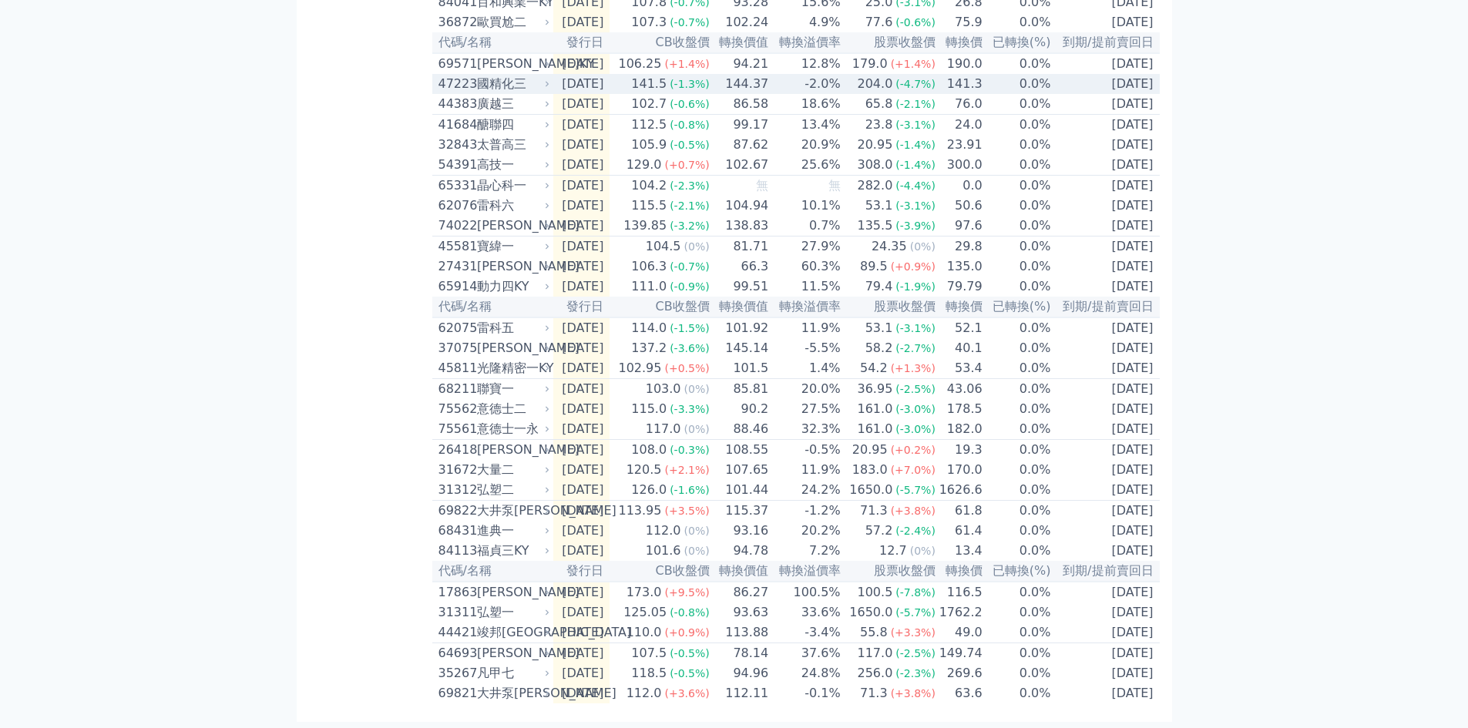
scroll to position [432, 0]
